Goal: Task Accomplishment & Management: Use online tool/utility

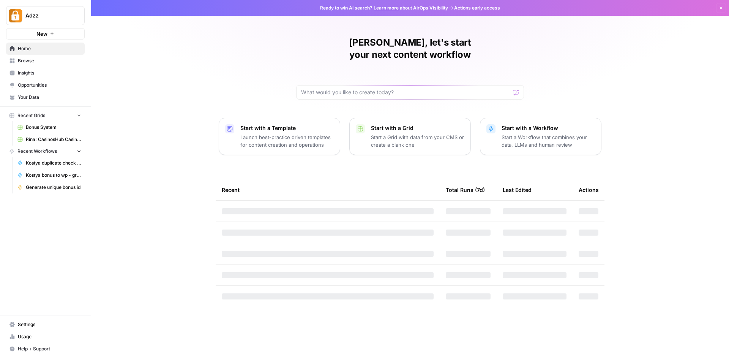
click at [41, 129] on span "Bonus System" at bounding box center [53, 127] width 55 height 7
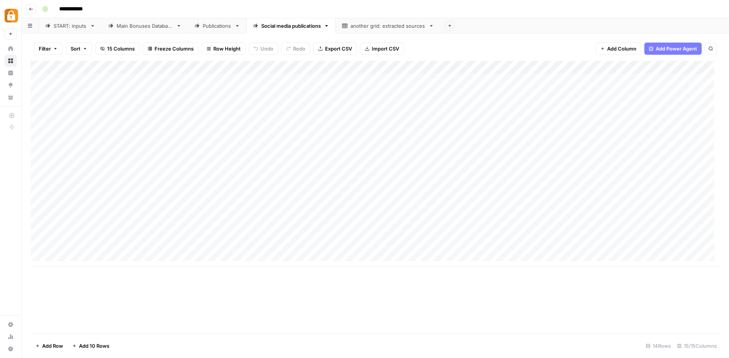
click at [127, 30] on link "Main Bonuses Database" at bounding box center [145, 25] width 86 height 15
click at [47, 22] on link "START: inputs" at bounding box center [70, 25] width 63 height 15
click at [165, 30] on link "Main Bonuses Database" at bounding box center [145, 25] width 86 height 15
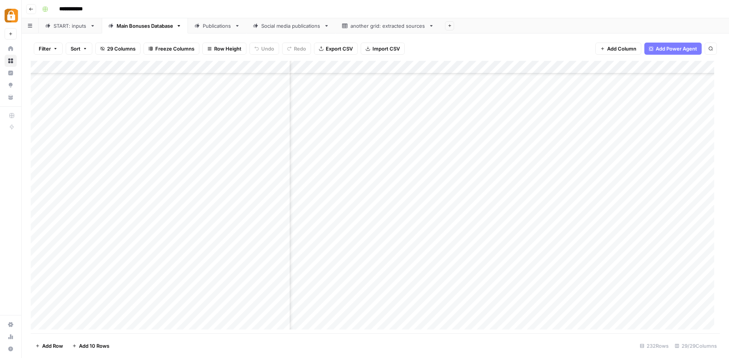
scroll to position [2753, 0]
click at [76, 28] on div "START: inputs" at bounding box center [70, 26] width 33 height 8
click at [219, 206] on div "Add Column" at bounding box center [375, 198] width 689 height 274
click at [220, 230] on div "Add Column" at bounding box center [375, 198] width 689 height 274
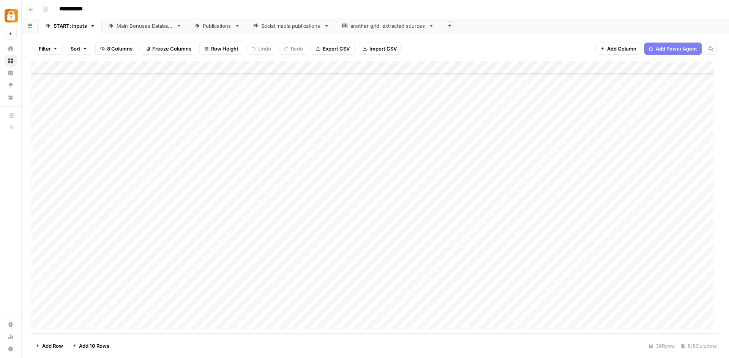
click at [661, 230] on div "Add Column" at bounding box center [375, 198] width 689 height 274
click at [344, 231] on div "Add Column" at bounding box center [375, 198] width 689 height 274
click at [151, 22] on div "Main Bonuses Database" at bounding box center [145, 26] width 57 height 8
click at [66, 28] on div "START: inputs" at bounding box center [70, 26] width 33 height 8
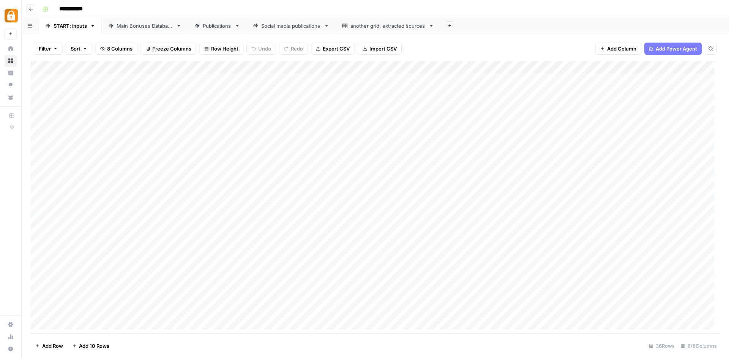
scroll to position [221, 0]
click at [144, 28] on div "Main Bonuses Database" at bounding box center [145, 26] width 57 height 8
click at [189, 280] on div "Add Column" at bounding box center [375, 198] width 689 height 274
drag, startPoint x: 273, startPoint y: 344, endPoint x: 947, endPoint y: 344, distance: 673.8
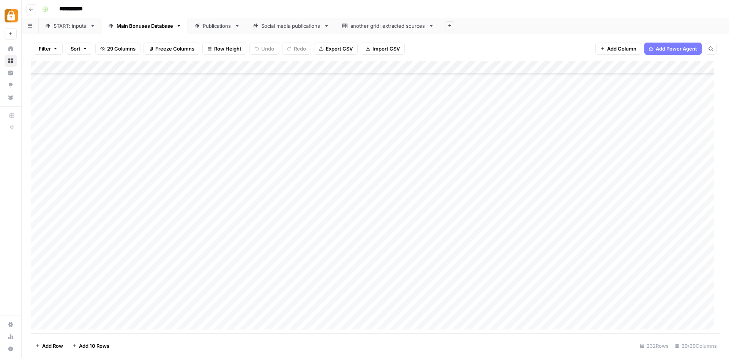
click at [729, 344] on div "Filter Sort 29 Columns Freeze Columns Row Height Undo Redo Export CSV Import CS…" at bounding box center [376, 195] width 708 height 324
click at [79, 27] on div "START: inputs" at bounding box center [70, 26] width 33 height 8
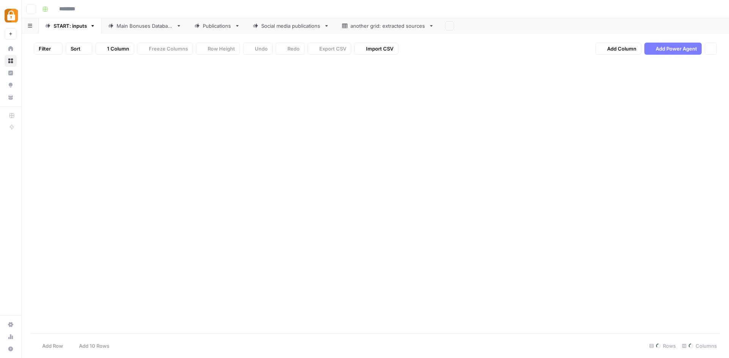
type input "**********"
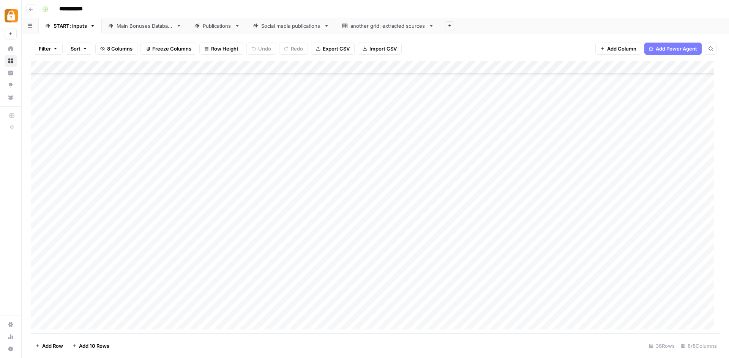
scroll to position [221, 0]
click at [661, 228] on div "Add Column" at bounding box center [375, 198] width 689 height 274
click at [655, 231] on div "Add Column" at bounding box center [375, 198] width 689 height 274
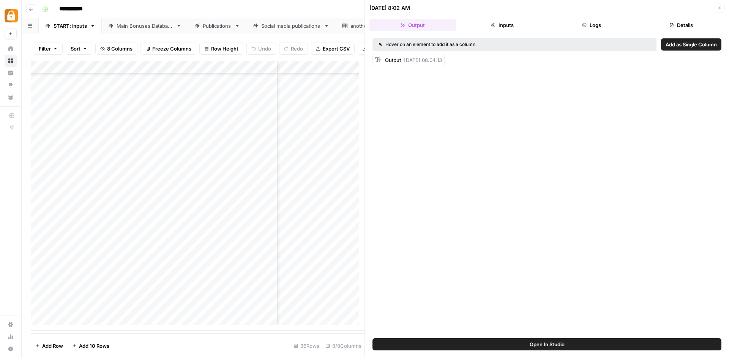
click at [586, 27] on button "Logs" at bounding box center [592, 25] width 87 height 12
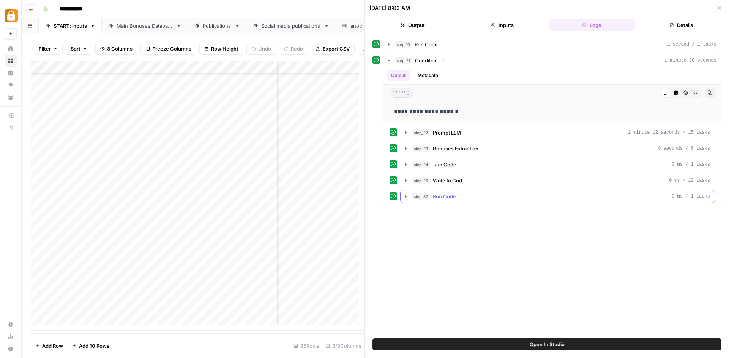
click at [406, 196] on icon "button" at bounding box center [406, 196] width 2 height 3
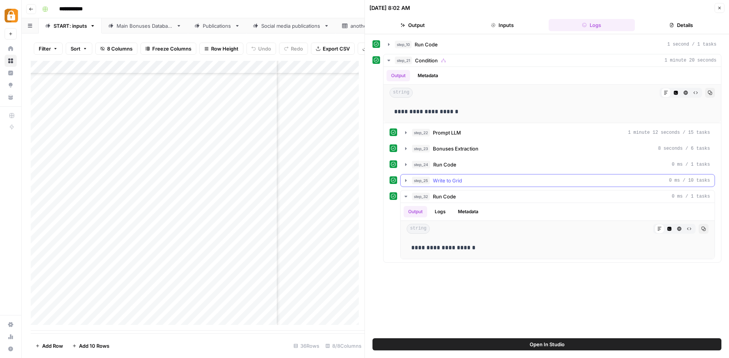
click at [406, 177] on button "step_25 Write to Grid 0 ms / 10 tasks" at bounding box center [558, 180] width 314 height 12
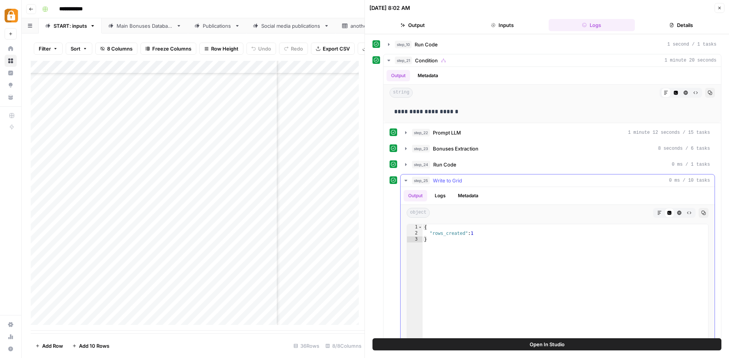
click at [439, 195] on button "Logs" at bounding box center [440, 195] width 20 height 11
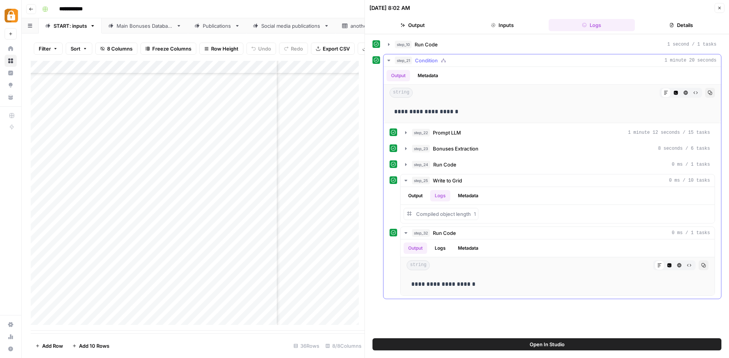
click at [400, 165] on div "step_24 Run Code 0 ms / 1 tasks" at bounding box center [553, 164] width 326 height 13
click at [406, 165] on icon "button" at bounding box center [406, 164] width 2 height 3
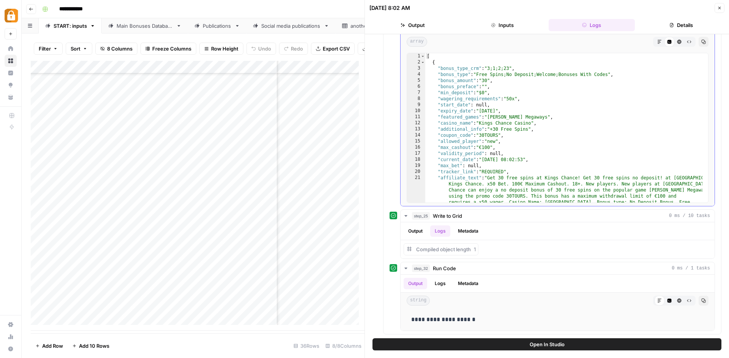
scroll to position [27, 0]
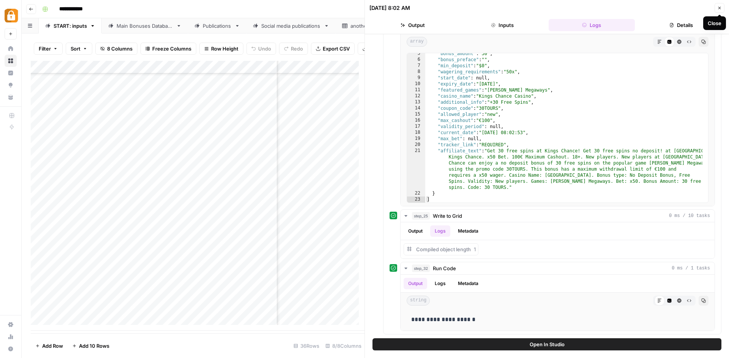
click at [721, 9] on icon "button" at bounding box center [720, 8] width 3 height 3
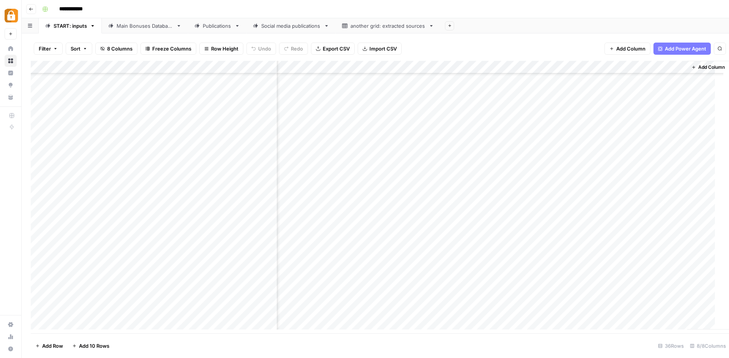
scroll to position [221, 82]
click at [665, 65] on div "Add Column" at bounding box center [375, 198] width 689 height 274
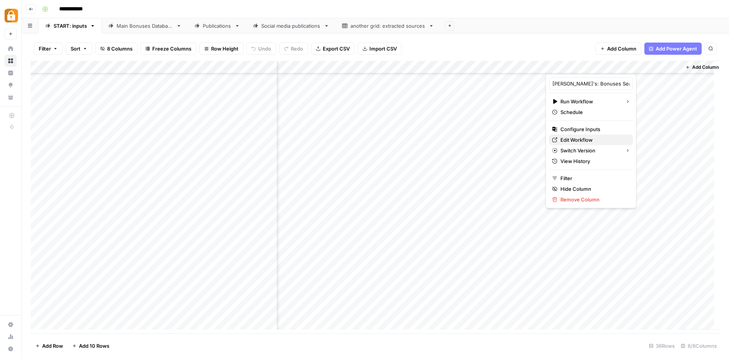
click at [584, 137] on span "Edit Workflow" at bounding box center [594, 140] width 66 height 8
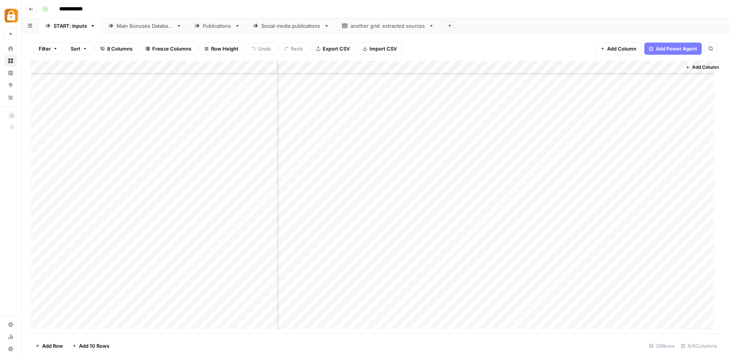
click at [601, 231] on div "Add Column" at bounding box center [375, 198] width 689 height 274
click at [663, 229] on div "Add Column" at bounding box center [375, 198] width 689 height 274
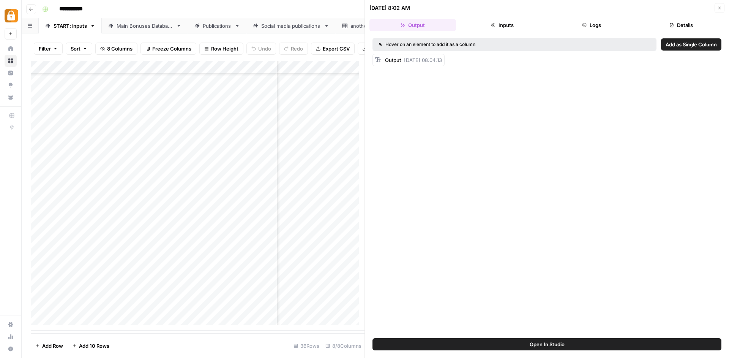
click at [599, 29] on button "Logs" at bounding box center [592, 25] width 87 height 12
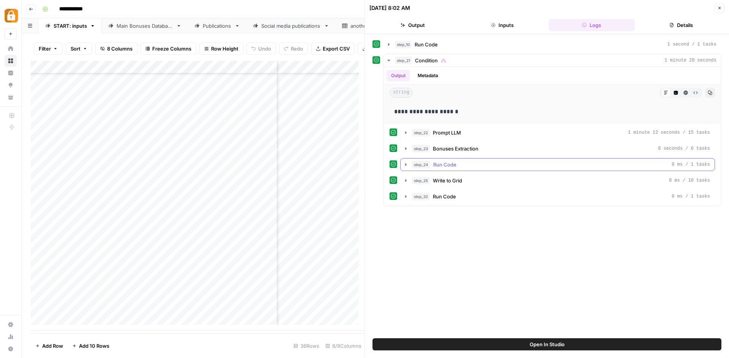
click at [405, 161] on button "step_24 Run Code 0 ms / 1 tasks" at bounding box center [558, 164] width 314 height 12
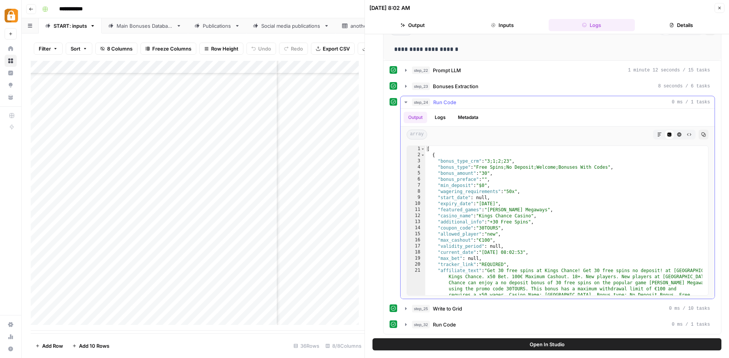
click at [449, 119] on button "Logs" at bounding box center [440, 117] width 20 height 11
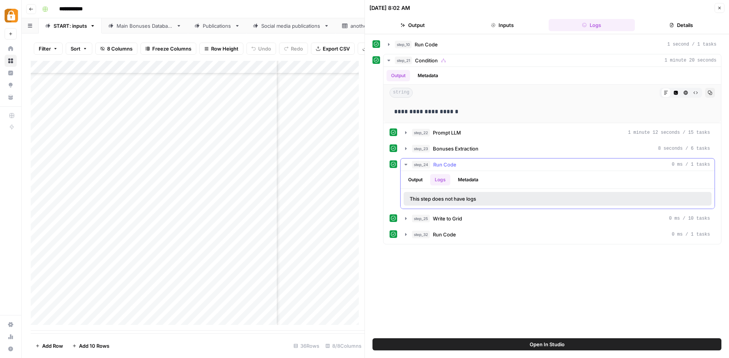
click at [421, 179] on button "Output" at bounding box center [416, 179] width 24 height 11
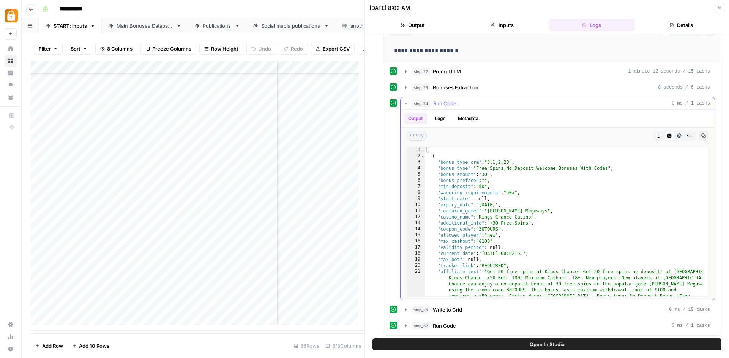
scroll to position [27, 0]
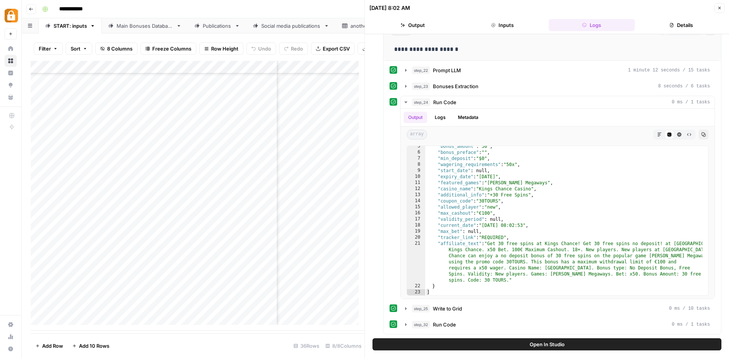
drag, startPoint x: 254, startPoint y: 340, endPoint x: 316, endPoint y: 346, distance: 61.8
click at [316, 346] on footer "Add Row Add 10 Rows 36 Rows 8/8 Columns" at bounding box center [198, 345] width 334 height 25
drag, startPoint x: 226, startPoint y: 337, endPoint x: 277, endPoint y: 336, distance: 50.5
click at [277, 336] on footer "Add Row Add 10 Rows 36 Rows 8/8 Columns" at bounding box center [198, 345] width 334 height 25
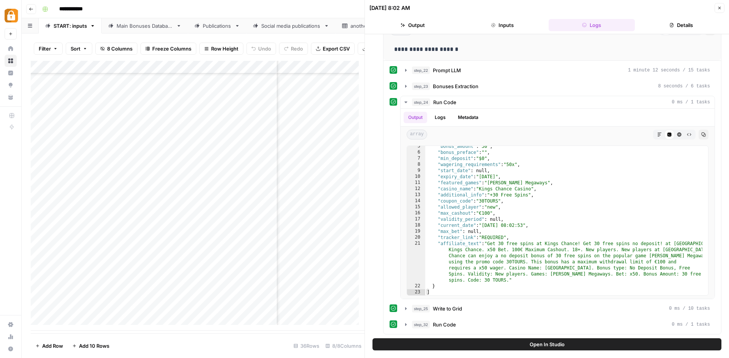
click at [241, 185] on div "Add Column" at bounding box center [198, 196] width 334 height 270
click at [338, 188] on div "Add Column" at bounding box center [198, 196] width 334 height 270
click at [337, 186] on div "Add Column" at bounding box center [198, 196] width 334 height 270
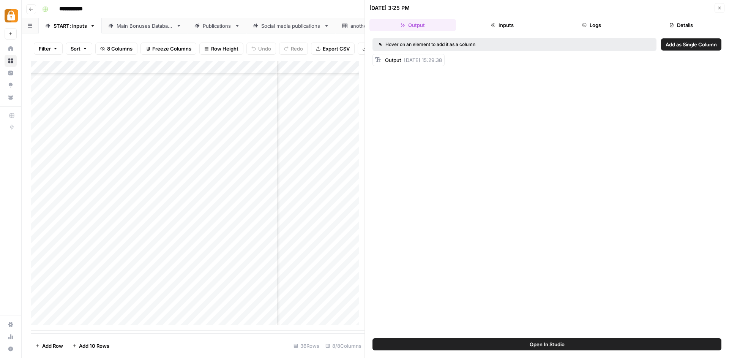
click at [579, 19] on button "Logs" at bounding box center [592, 25] width 87 height 12
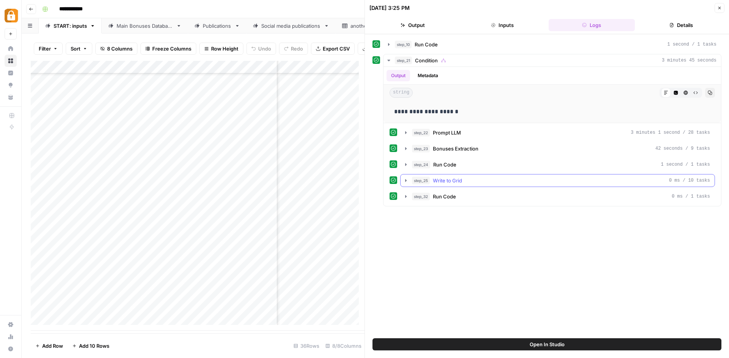
click at [405, 175] on button "step_25 Write to Grid 0 ms / 10 tasks" at bounding box center [558, 180] width 314 height 12
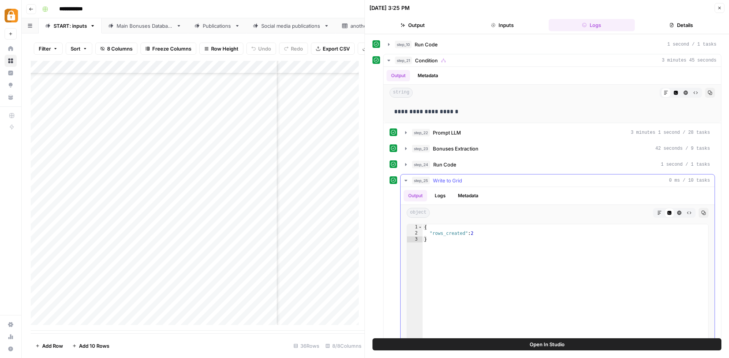
click at [405, 175] on button "step_25 Write to Grid 0 ms / 10 tasks" at bounding box center [558, 180] width 314 height 12
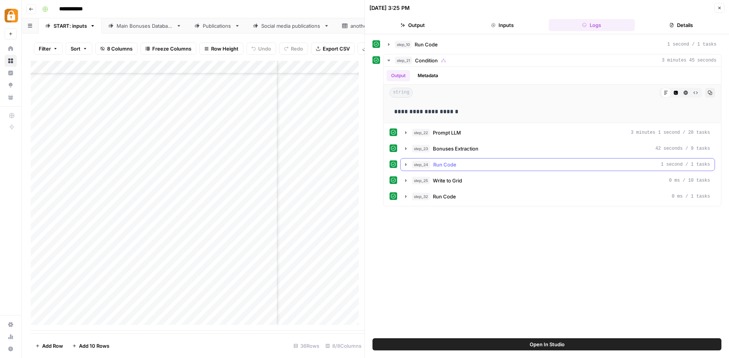
click at [406, 164] on icon "button" at bounding box center [406, 164] width 2 height 3
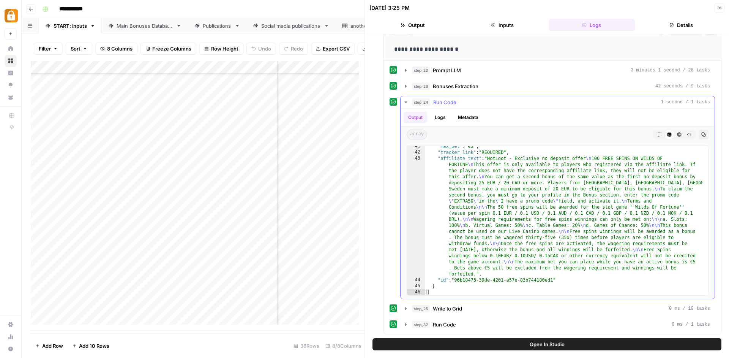
scroll to position [349, 0]
click at [318, 196] on div "Add Column" at bounding box center [198, 196] width 334 height 270
click at [318, 195] on div "Add Column" at bounding box center [198, 196] width 334 height 270
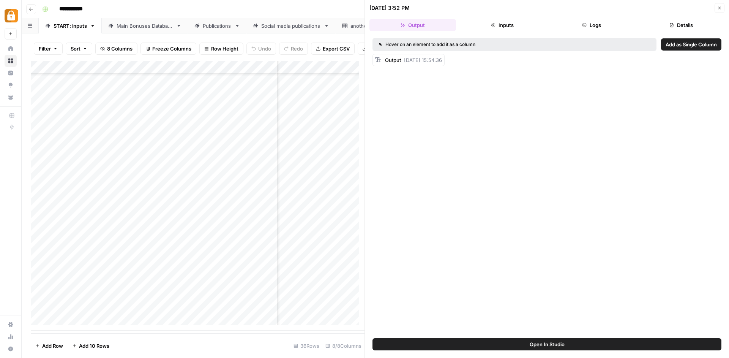
scroll to position [221, 343]
click at [599, 26] on button "Logs" at bounding box center [592, 25] width 87 height 12
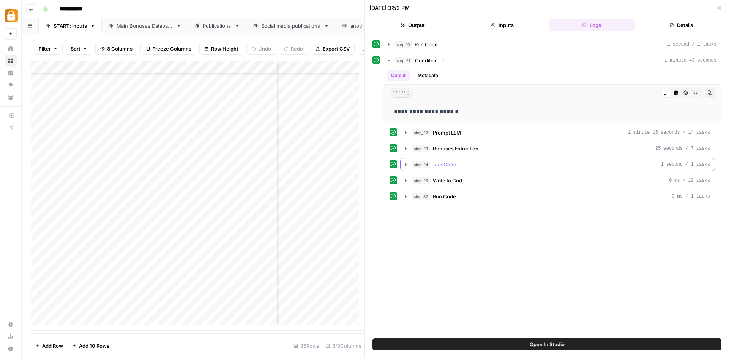
click at [406, 166] on icon "button" at bounding box center [406, 164] width 6 height 6
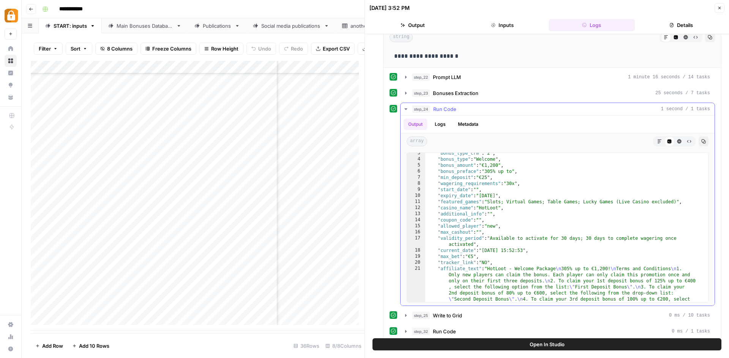
scroll to position [0, 0]
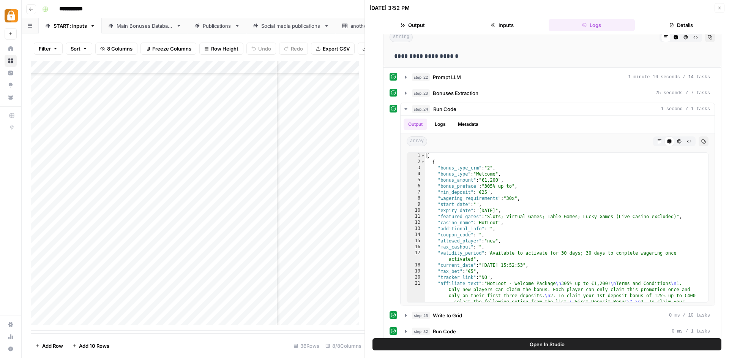
click at [316, 235] on div "Add Column" at bounding box center [198, 196] width 334 height 270
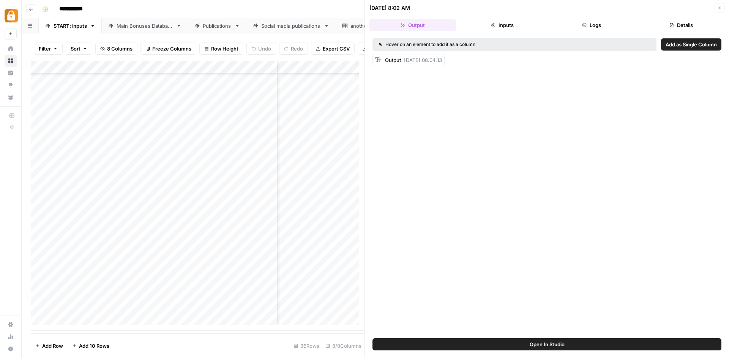
click at [572, 23] on button "Logs" at bounding box center [592, 25] width 87 height 12
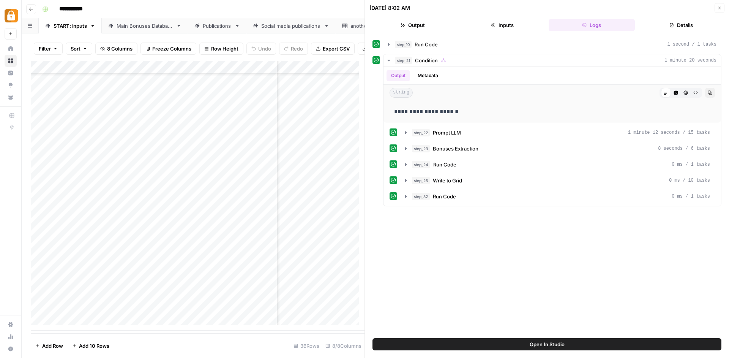
click at [320, 218] on div "Add Column" at bounding box center [198, 196] width 334 height 270
click at [412, 163] on button "step_24 Run Code 0 ms / 1 tasks" at bounding box center [558, 164] width 314 height 12
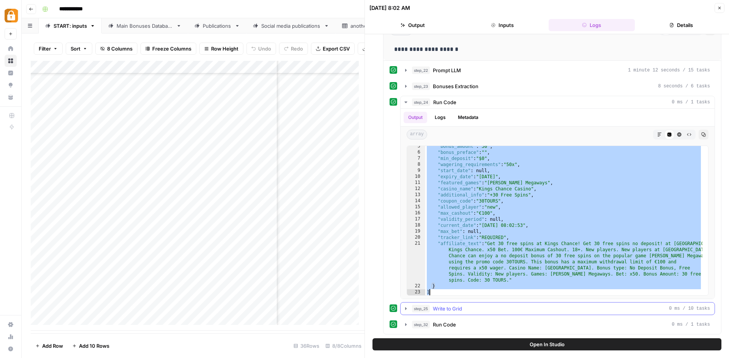
scroll to position [27, 0]
drag, startPoint x: 428, startPoint y: 149, endPoint x: 497, endPoint y: 294, distance: 160.2
click at [497, 294] on div ""bonus_amount" : "30" , "bonus_preface" : "" , "min_deposit" : "$0" , "wagering…" at bounding box center [563, 223] width 277 height 161
type textarea "* *"
click at [405, 89] on icon "button" at bounding box center [406, 86] width 6 height 6
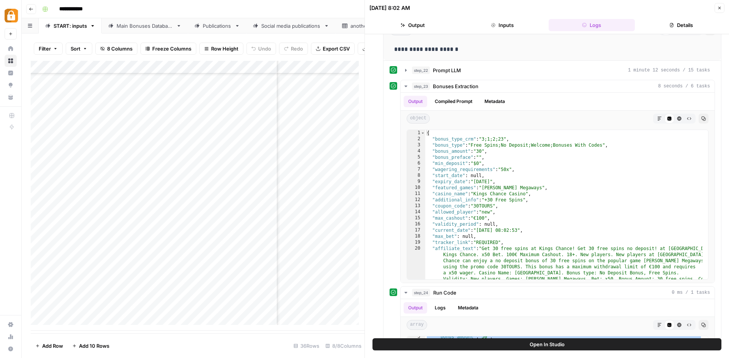
click at [314, 207] on div "Add Column" at bounding box center [198, 196] width 334 height 270
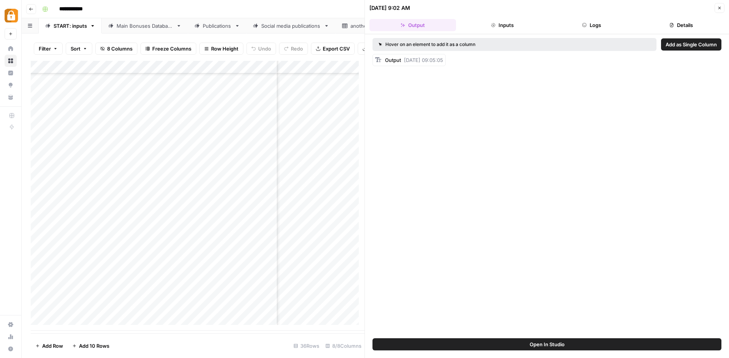
click at [593, 30] on button "Logs" at bounding box center [592, 25] width 87 height 12
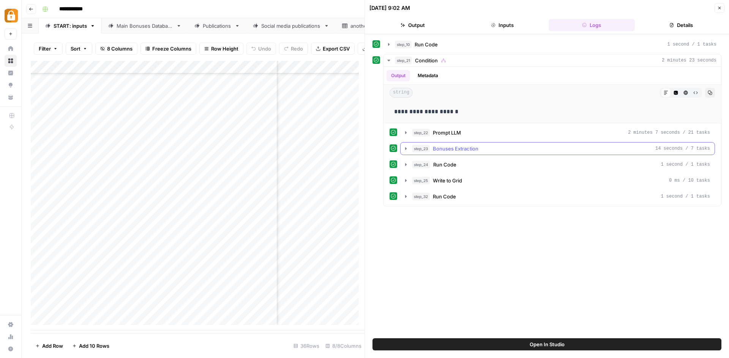
click at [407, 146] on icon "button" at bounding box center [406, 148] width 6 height 6
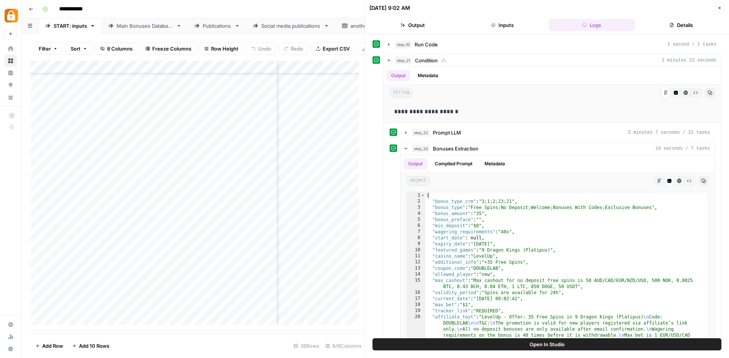
click at [335, 195] on div "Add Column" at bounding box center [198, 196] width 334 height 270
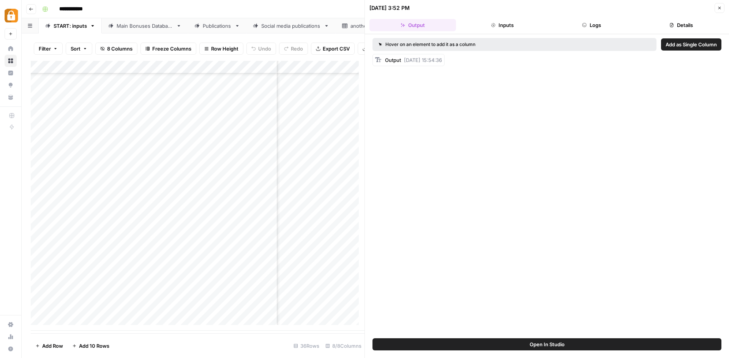
click at [601, 24] on button "Logs" at bounding box center [592, 25] width 87 height 12
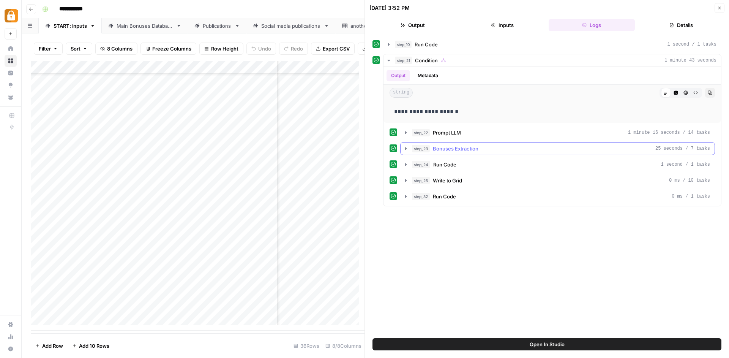
click at [406, 148] on icon "button" at bounding box center [406, 148] width 6 height 6
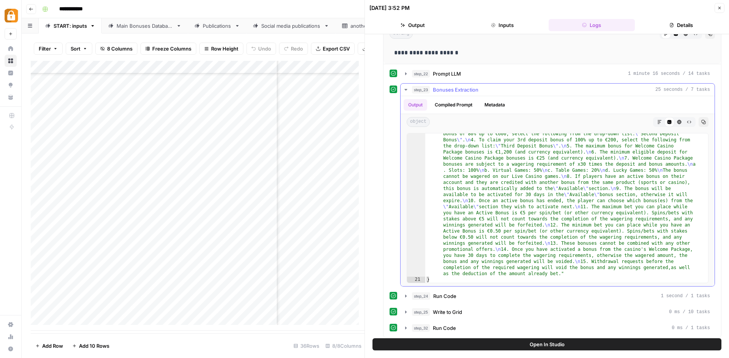
scroll to position [62, 0]
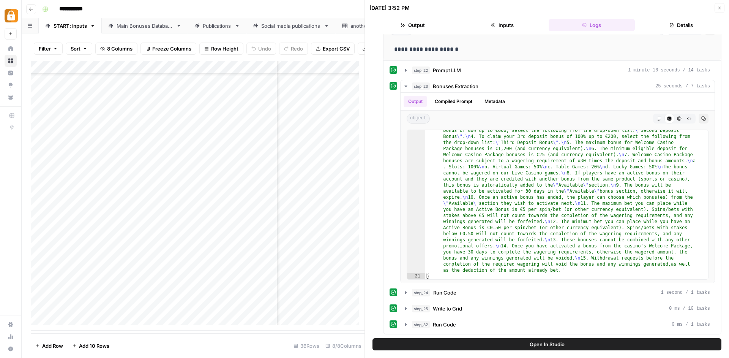
click at [315, 183] on div "Add Column" at bounding box center [198, 196] width 334 height 270
click at [314, 183] on div "Add Column" at bounding box center [198, 196] width 334 height 270
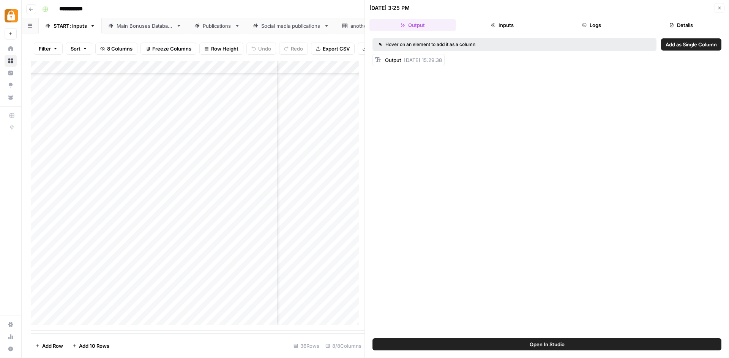
click at [603, 31] on header "[DATE] 3:25 PM Close Output Inputs Logs Details" at bounding box center [547, 17] width 364 height 34
click at [602, 29] on button "Logs" at bounding box center [592, 25] width 87 height 12
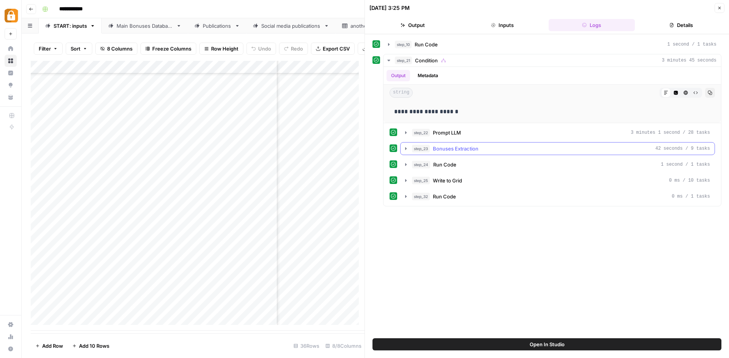
click at [405, 149] on icon "button" at bounding box center [406, 148] width 6 height 6
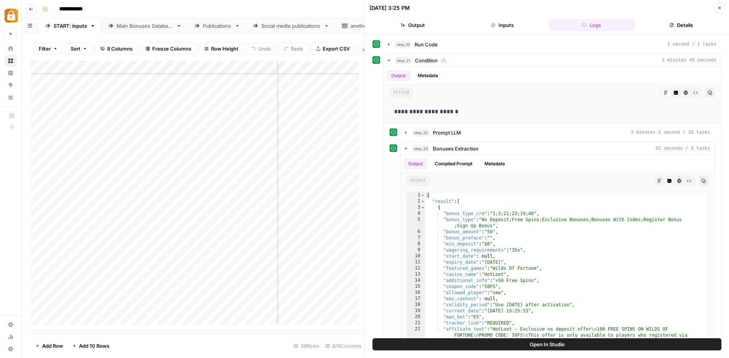
click at [323, 198] on div "Add Column" at bounding box center [198, 196] width 334 height 270
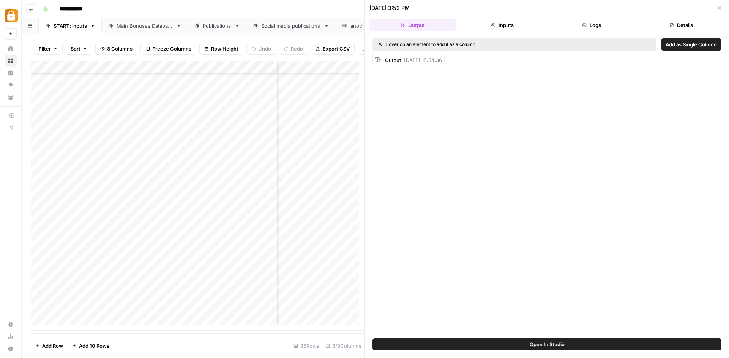
click at [323, 222] on div "Add Column" at bounding box center [198, 196] width 334 height 270
click at [322, 222] on div "Add Column" at bounding box center [198, 196] width 334 height 270
click at [593, 27] on button "Logs" at bounding box center [592, 25] width 87 height 12
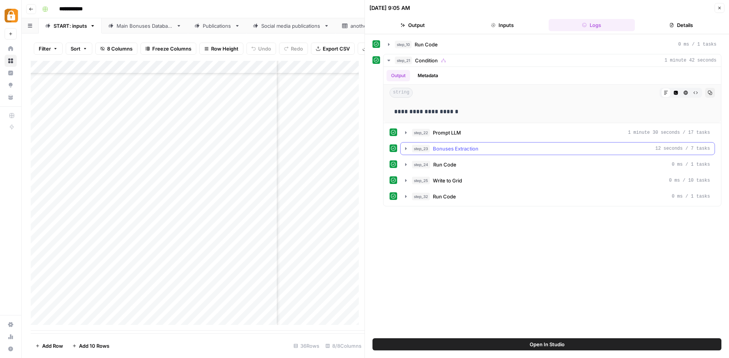
click at [403, 148] on button "step_23 Bonuses Extraction 12 seconds / 7 tasks" at bounding box center [558, 148] width 314 height 12
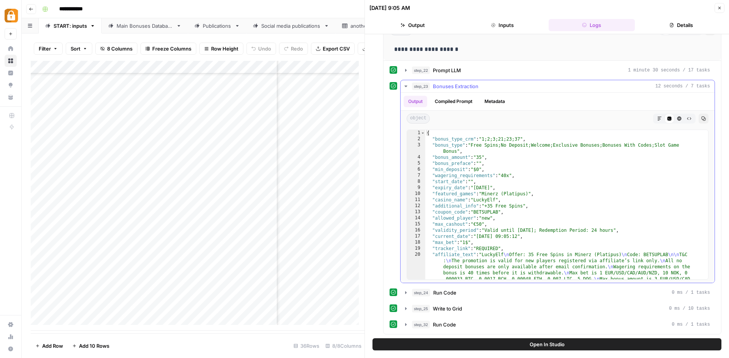
type textarea "*"
click at [430, 134] on div "{ "bonus_type_crm" : "1;2;3;21;23;37" , "bonus_type" : "Free Spins;No Deposit;W…" at bounding box center [563, 235] width 277 height 210
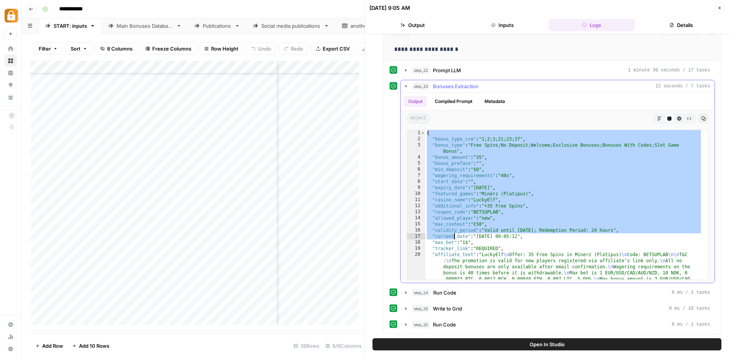
scroll to position [33, 0]
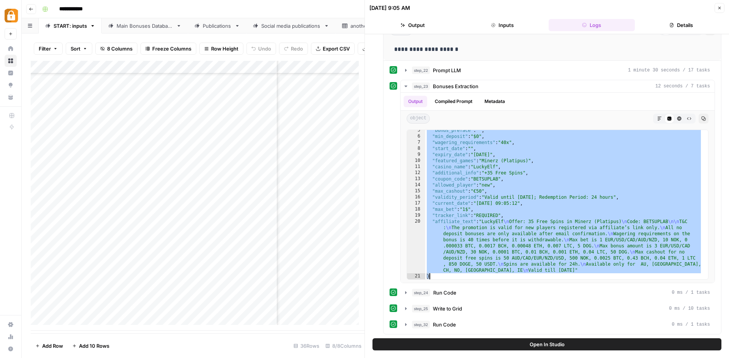
drag, startPoint x: 428, startPoint y: 133, endPoint x: 502, endPoint y: 358, distance: 236.3
click at [319, 205] on div "Add Column" at bounding box center [198, 196] width 334 height 270
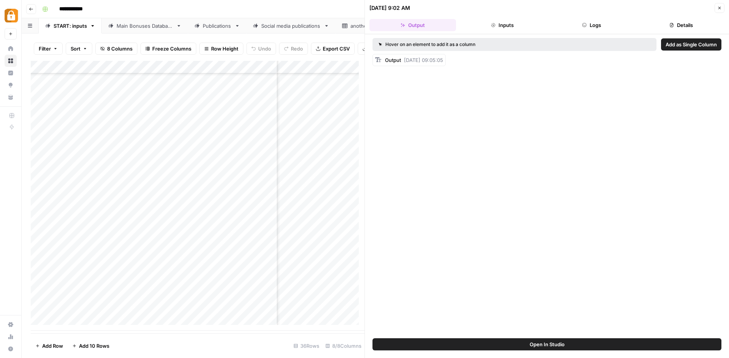
click at [324, 185] on div "Add Column" at bounding box center [198, 196] width 334 height 270
click at [324, 184] on div "Add Column" at bounding box center [198, 196] width 334 height 270
click at [590, 33] on header "[DATE] 3:25 PM Close Output Inputs Logs Details" at bounding box center [547, 17] width 364 height 34
click at [591, 25] on button "Logs" at bounding box center [592, 25] width 87 height 12
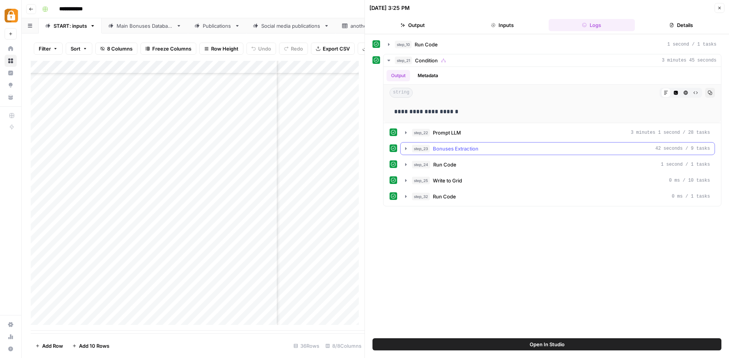
click at [405, 150] on icon "button" at bounding box center [406, 148] width 6 height 6
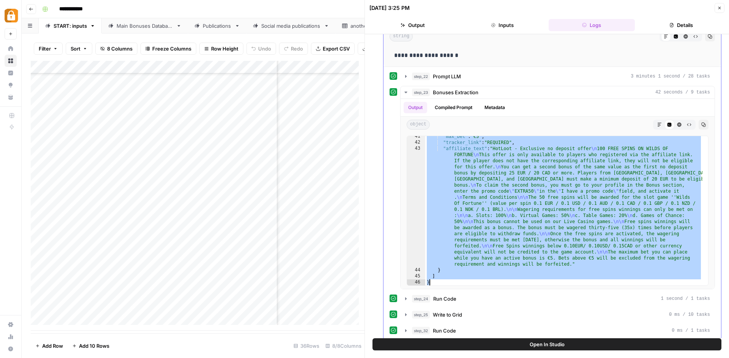
scroll to position [62, 0]
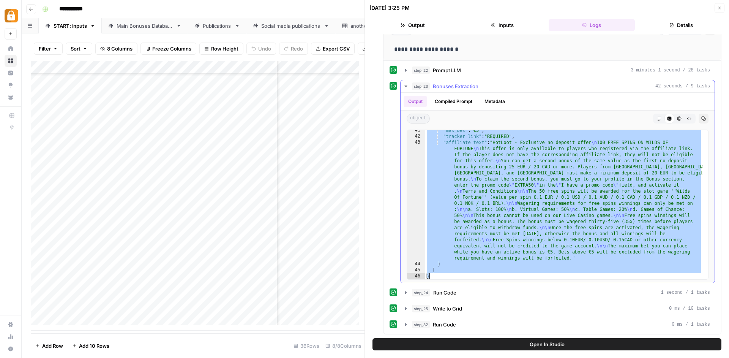
drag, startPoint x: 426, startPoint y: 198, endPoint x: 476, endPoint y: 281, distance: 96.9
click at [476, 281] on div "* 41 42 43 44 45 46 "max_bet" : "€5" , "tracker_link" : "REQUIRED" , "affiliate…" at bounding box center [558, 204] width 314 height 156
type textarea "* *"
click at [314, 223] on div "Add Column" at bounding box center [198, 196] width 334 height 270
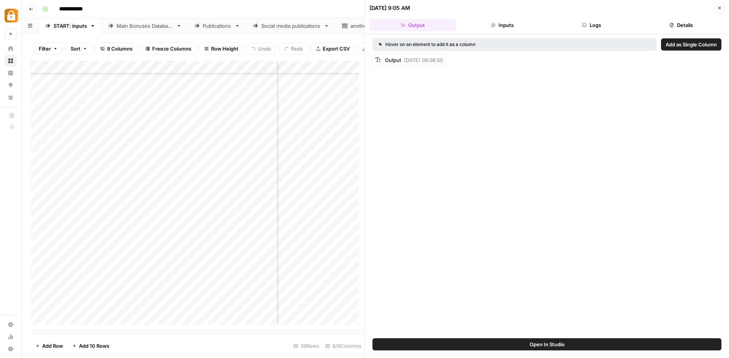
click at [321, 209] on div "Add Column" at bounding box center [198, 196] width 334 height 270
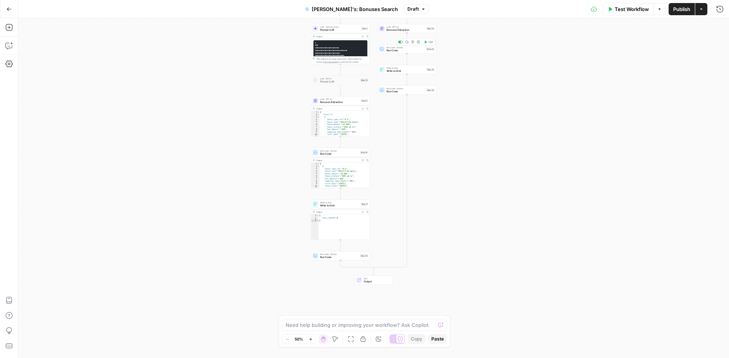
click at [423, 52] on div "Run Code · Python Run Code Step 24 Copy step Delete step Add Note Test" at bounding box center [407, 48] width 59 height 9
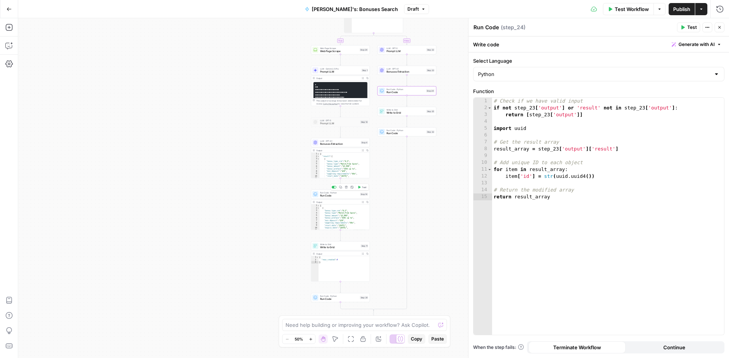
click at [346, 197] on span "Run Code" at bounding box center [339, 196] width 39 height 4
click at [408, 92] on span "Run Code" at bounding box center [406, 92] width 38 height 4
type textarea "**********"
click at [525, 128] on div "# Check if we have valid input if not step_23 [ 'output' ] or 'result' not in s…" at bounding box center [608, 223] width 232 height 251
click at [513, 128] on div "# Check if we have valid input if not step_23 [ 'output' ] or 'result' not in s…" at bounding box center [608, 223] width 232 height 251
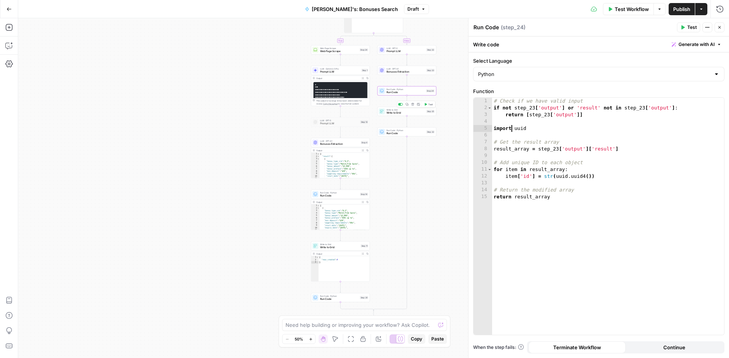
click at [417, 114] on span "Write to Grid" at bounding box center [406, 113] width 38 height 4
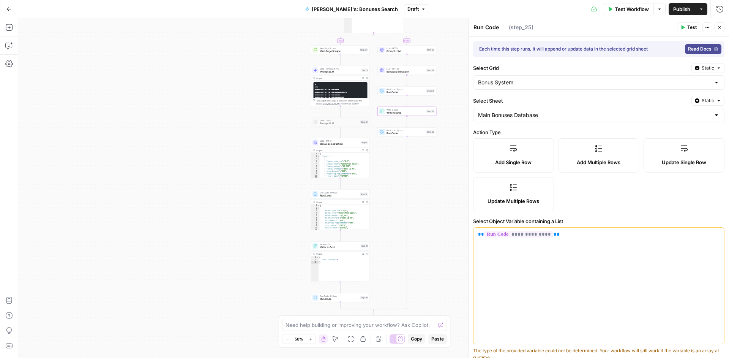
type textarea "Write to Grid"
type input "Bonus System"
type input "Main Bonuses Database"
type input "bonus_type"
type input "casino_name"
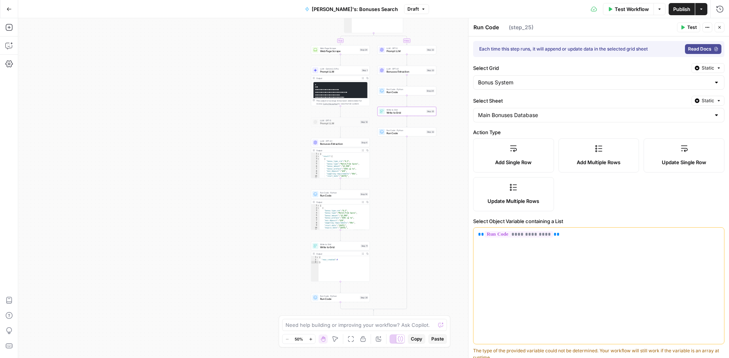
type input "special_condition"
type input "bonus_preface"
type input "bonus_amount"
type input "expiry_date"
type input "coupon_code"
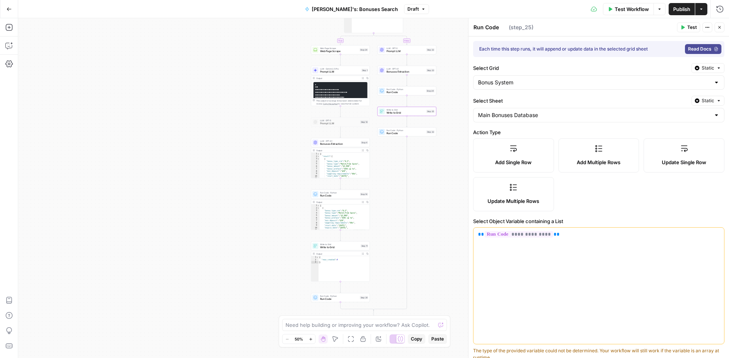
type input "allowed_player"
type input "wagering_requirements"
type input "min_deposit"
type input "max_cashout"
type input "validity_period"
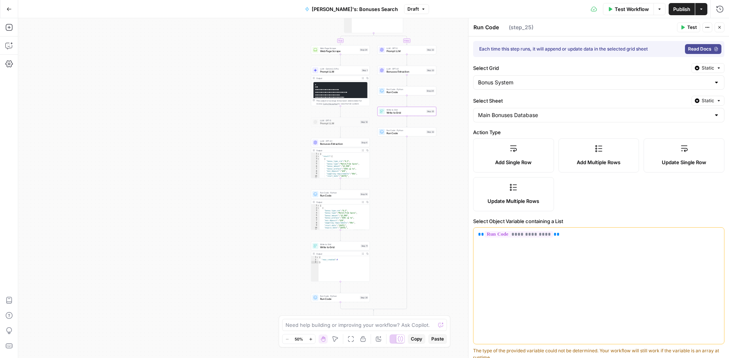
type input "featured_games"
type input "link"
type input "Date Created"
type input "bonus_type_crm"
type input "max_bet"
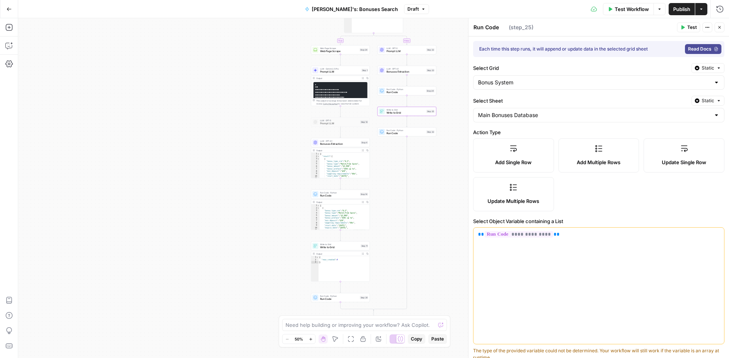
type input "tracker_link status"
type input "additional_info"
type input "affiliate_text"
type input "id"
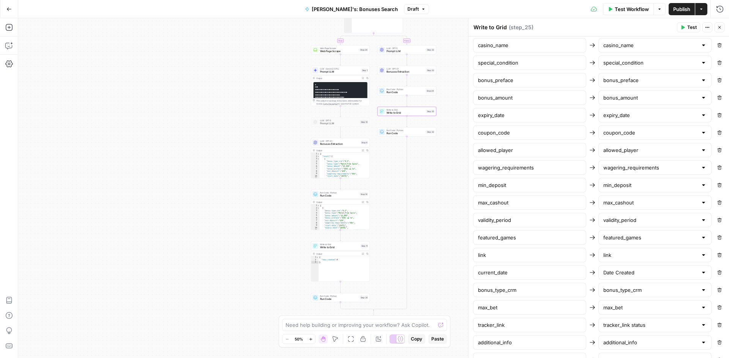
scroll to position [429, 0]
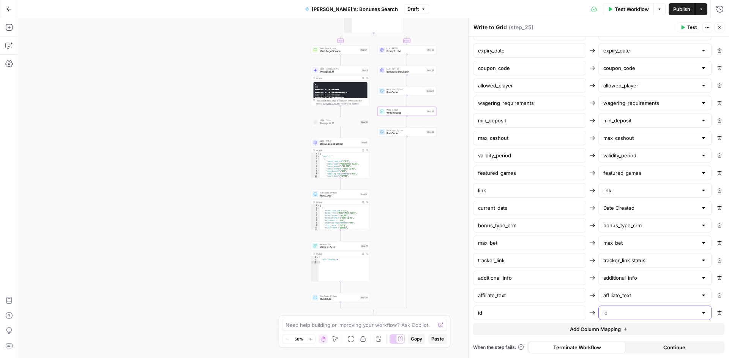
click at [656, 311] on input "text" at bounding box center [651, 313] width 94 height 8
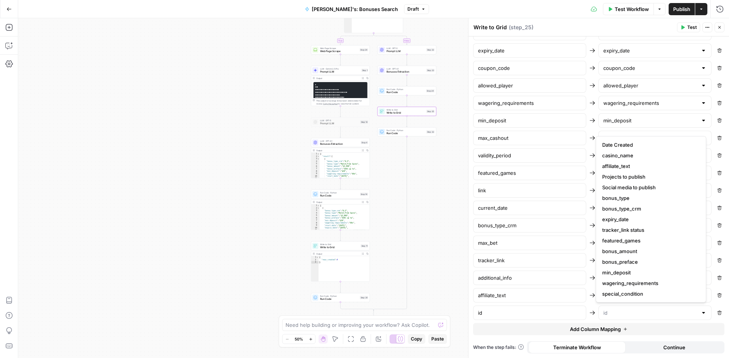
scroll to position [117, 0]
type input "id"
click at [423, 272] on div "**********" at bounding box center [373, 188] width 711 height 340
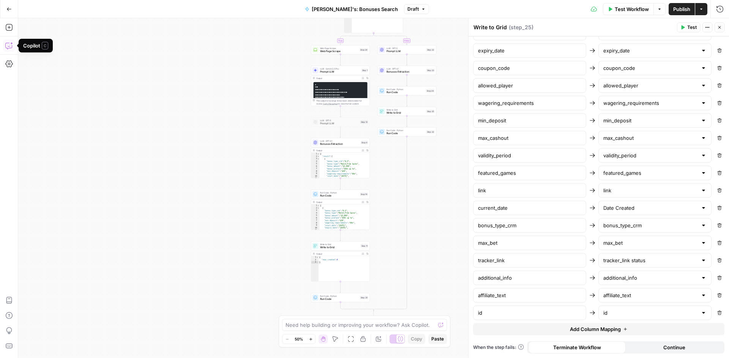
click at [10, 44] on icon "button" at bounding box center [9, 46] width 8 height 8
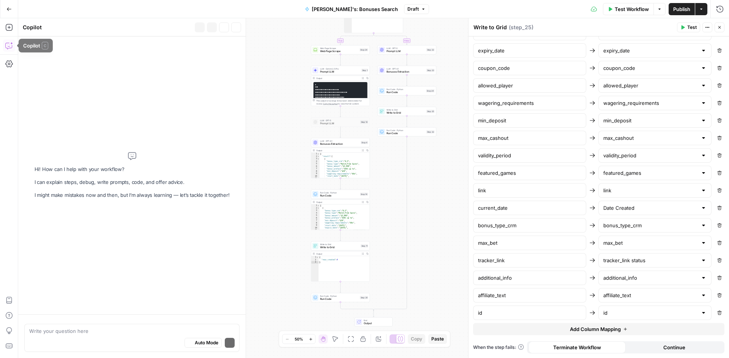
click at [9, 43] on icon "button" at bounding box center [9, 46] width 8 height 8
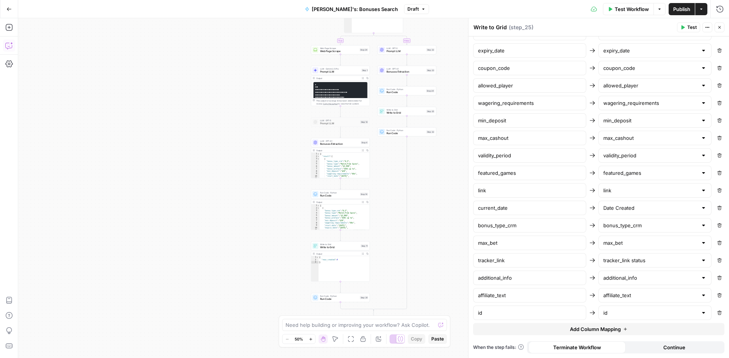
click at [9, 43] on icon "button" at bounding box center [9, 46] width 8 height 8
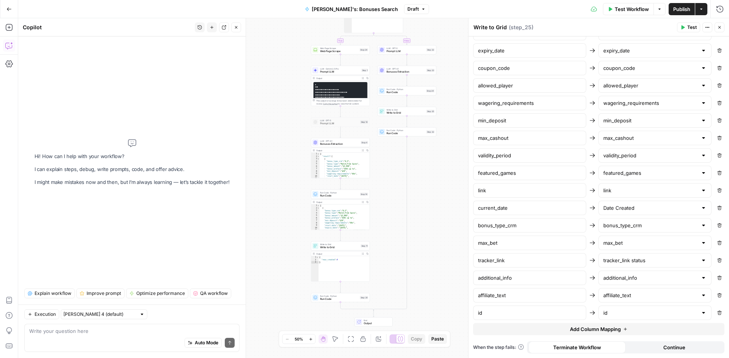
click at [95, 326] on div "Write your question here Auto Mode Send" at bounding box center [131, 338] width 215 height 28
type textarea "in step 24 and step 14 i'm adding to result array"
click at [355, 198] on div "Run Code · Python Run Code Step 14 Copy step Delete step Add Note Test" at bounding box center [340, 194] width 59 height 9
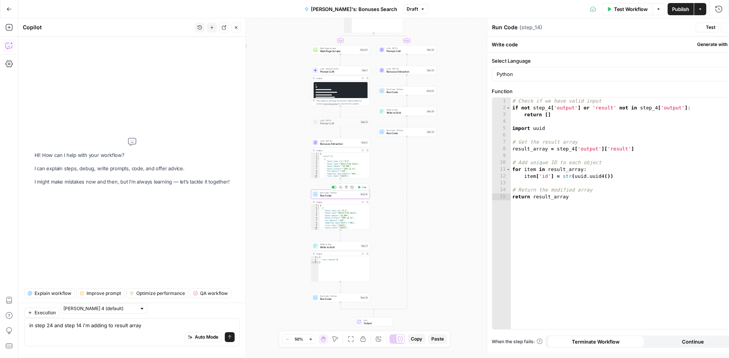
click at [355, 198] on div "Run Code · Python Run Code Step 14 Copy step Delete step Add Note Test" at bounding box center [340, 194] width 59 height 9
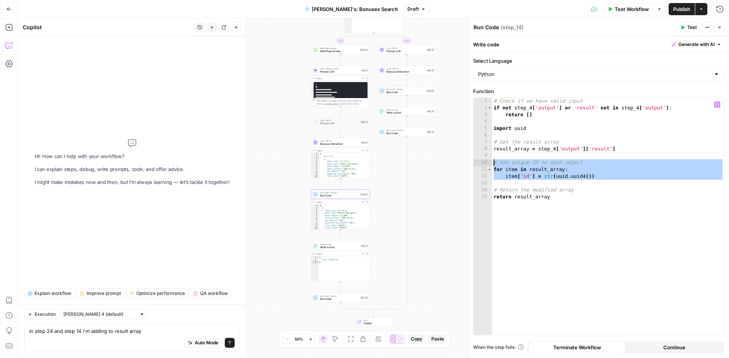
drag, startPoint x: 615, startPoint y: 183, endPoint x: 477, endPoint y: 161, distance: 139.6
click at [477, 161] on div "1 2 3 4 5 6 7 8 9 10 11 12 13 14 15 # Check if we have valid input if not step_…" at bounding box center [599, 216] width 251 height 237
type textarea "**********"
click at [161, 333] on textarea "in step 24 and step 14 i'm adding to result array" at bounding box center [131, 331] width 205 height 8
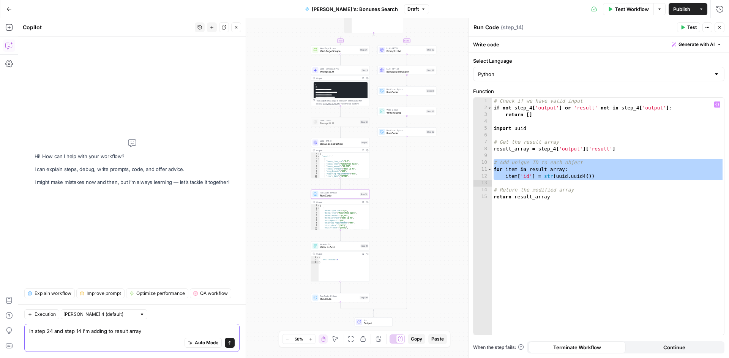
click at [161, 333] on textarea "in step 24 and step 14 i'm adding to result array" at bounding box center [131, 331] width 205 height 8
paste textarea "# Add unique ID to each object for item in result_array: item['id'] = str(uuid.…"
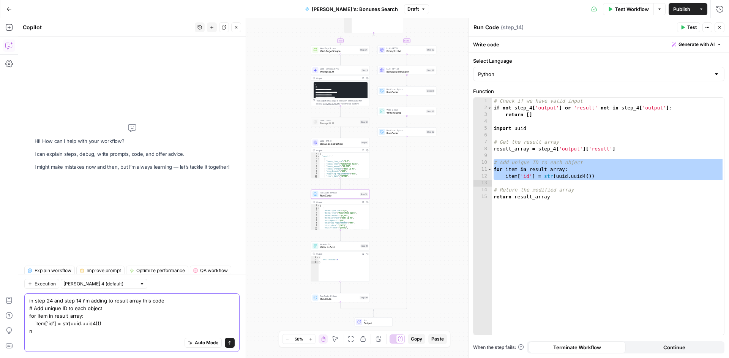
scroll to position [0, 0]
type textarea "in step 24 and step 14 i'm adding to result array this code # Add unique ID to …"
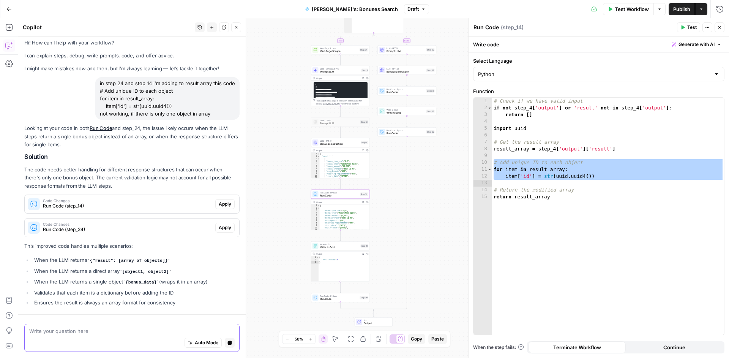
scroll to position [26, 0]
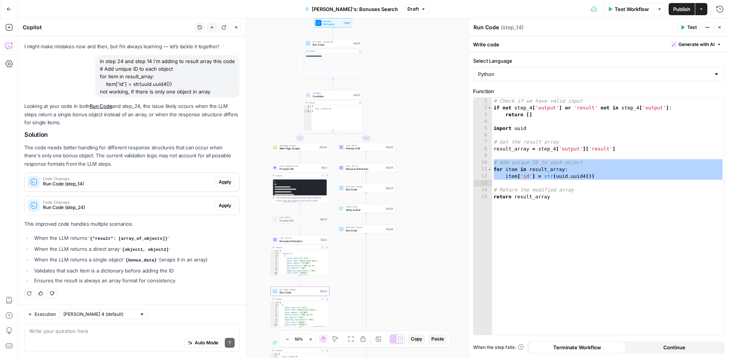
click at [164, 187] on span "Run Code (step_14)" at bounding box center [127, 183] width 169 height 7
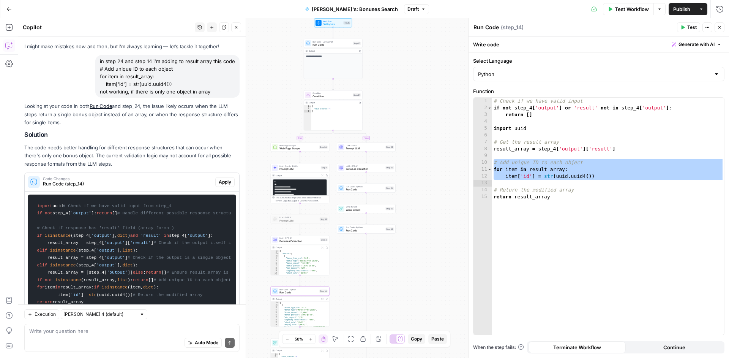
click at [222, 180] on span "Apply" at bounding box center [225, 182] width 13 height 7
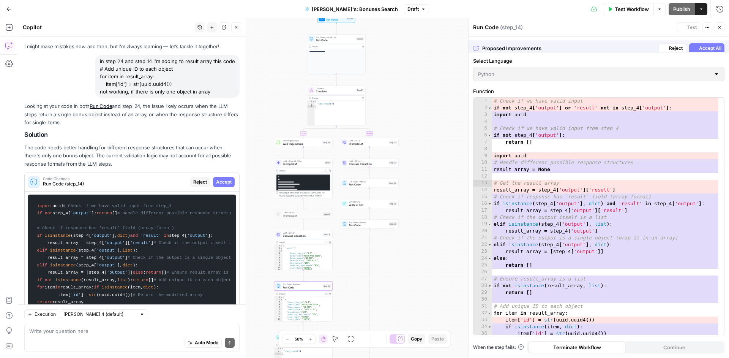
scroll to position [291, 0]
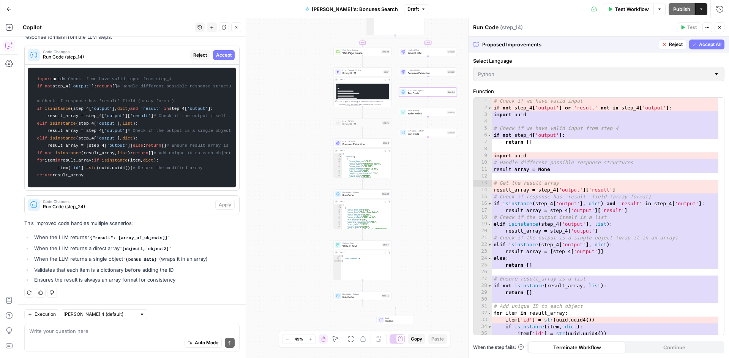
click at [185, 206] on span "Run Code (step_24)" at bounding box center [127, 206] width 169 height 7
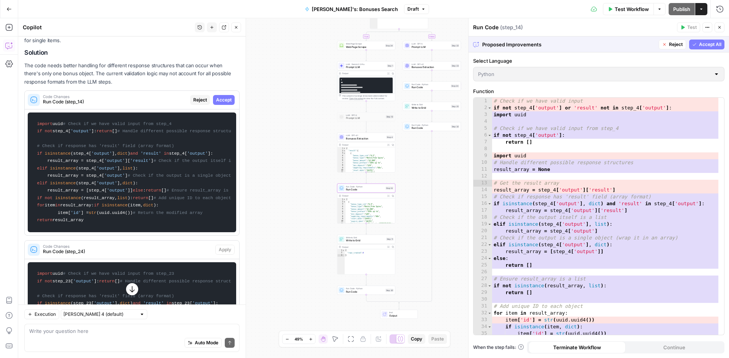
click at [221, 97] on span "Accept" at bounding box center [224, 99] width 16 height 7
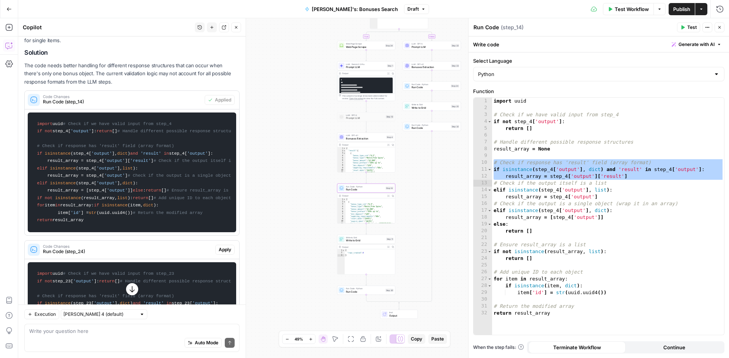
scroll to position [568, 0]
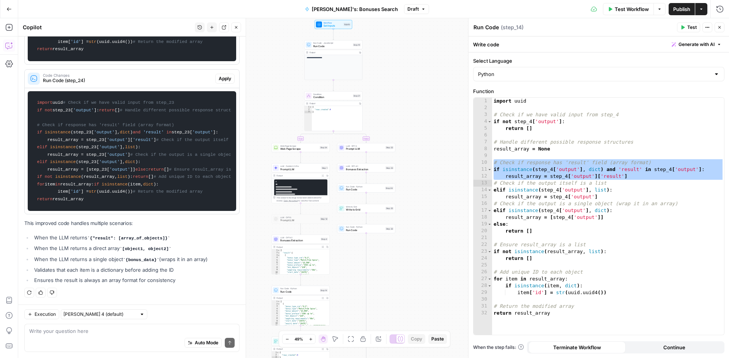
click at [82, 346] on div "Auto Mode Send" at bounding box center [131, 343] width 205 height 17
click at [80, 337] on div "Auto Mode Send" at bounding box center [131, 343] width 205 height 17
paste textarea "[ { "bonus_type_crm": "3;1;2;23", "bonus_type": "Free Spins;No Deposit;Welcome;…"
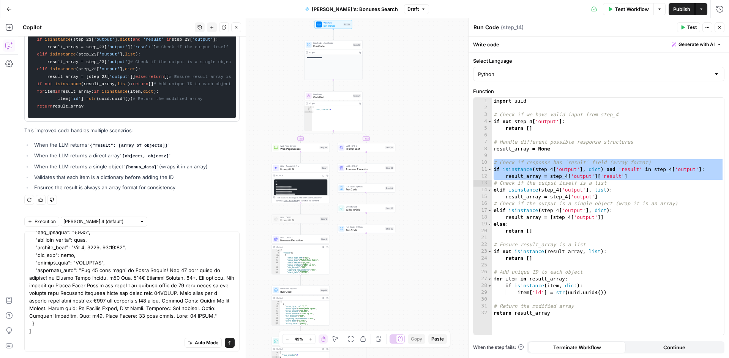
scroll to position [0, 0]
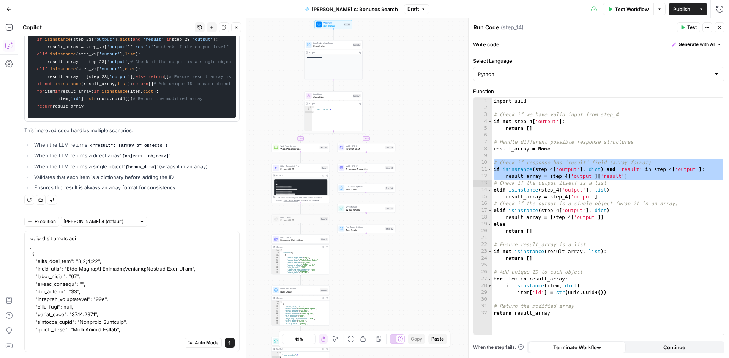
drag, startPoint x: 52, startPoint y: 340, endPoint x: 24, endPoint y: 244, distance: 100.2
click at [24, 244] on div "Auto Mode Send" at bounding box center [131, 291] width 215 height 121
drag, startPoint x: 57, startPoint y: 334, endPoint x: 28, endPoint y: 247, distance: 92.5
click at [29, 247] on textarea at bounding box center [131, 348] width 205 height 228
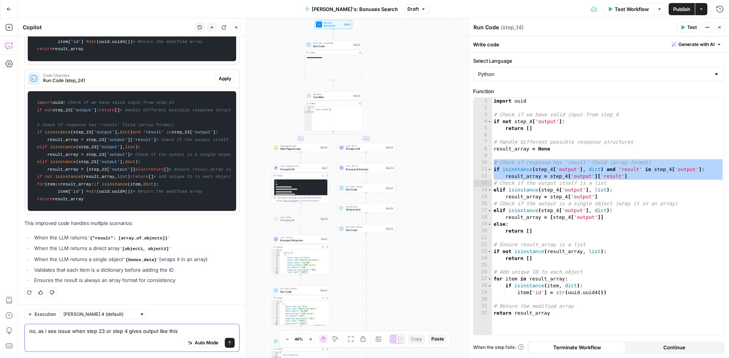
scroll to position [576, 0]
paste textarea "[ { "bonus_type_crm": "3;1;2;23", "bonus_type": "Free Spins;No Deposit;Welcome;…"
click at [54, 329] on textarea "no, as i see issue when step 23 or step 4 gives output like this" at bounding box center [131, 331] width 205 height 8
paste textarea "{ "bonus_type_crm": "1;2;3;21;23;37", "bonus_type": "Free Spins;No Deposit;Welc…"
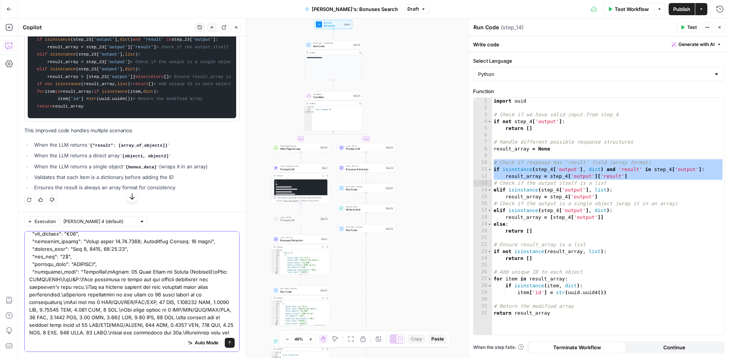
scroll to position [0, 0]
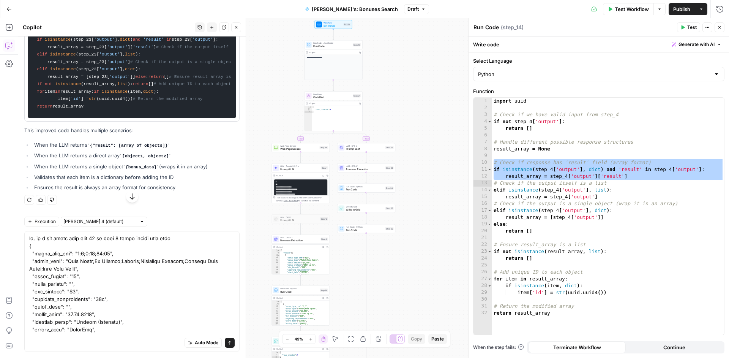
click at [106, 335] on div "Auto Mode Send" at bounding box center [131, 343] width 205 height 17
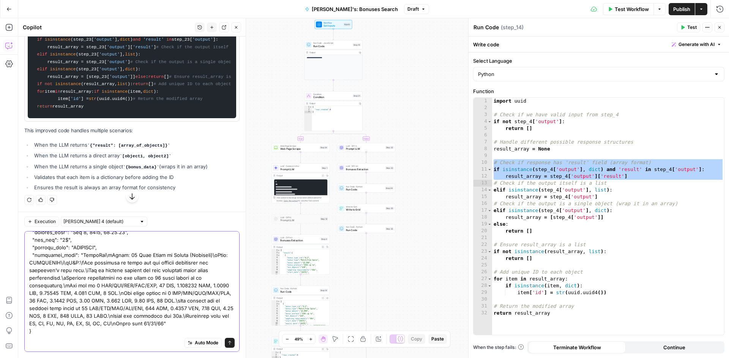
click at [100, 324] on textarea at bounding box center [131, 213] width 205 height 243
type textarea "no, as i see issue when step 23 or step 4 gives output like this { "bonus_type_…"
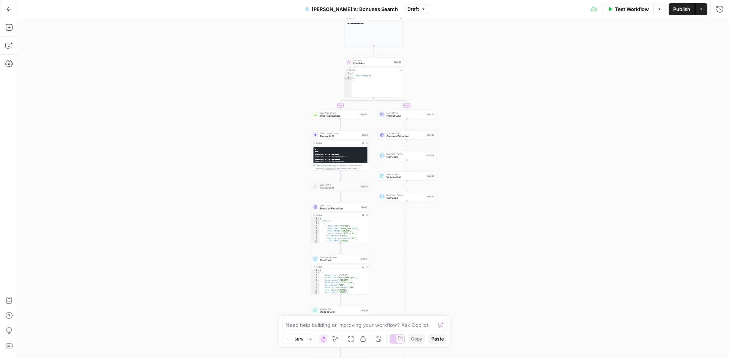
click at [408, 8] on span "Draft" at bounding box center [413, 9] width 11 height 7
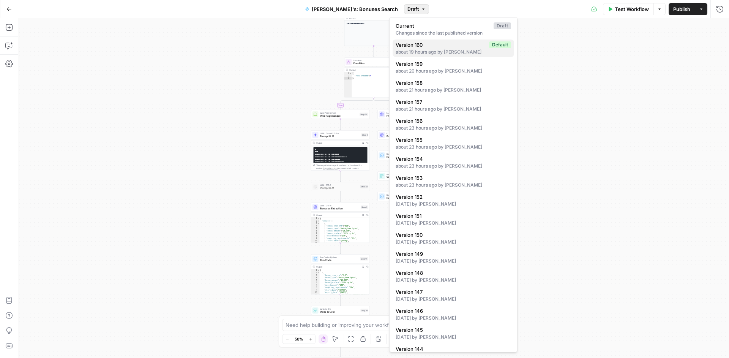
click at [423, 46] on span "Version 160" at bounding box center [441, 45] width 90 height 8
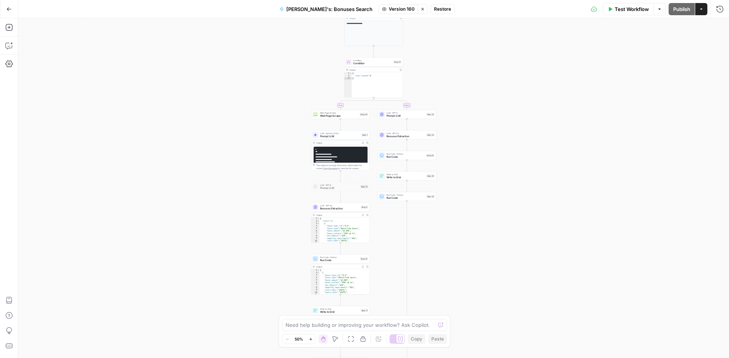
click at [434, 10] on span "Restore" at bounding box center [442, 9] width 17 height 7
click at [334, 86] on span "Restore" at bounding box center [339, 88] width 20 height 8
click at [413, 180] on div "**********" at bounding box center [373, 188] width 711 height 340
click at [413, 179] on div "Write to Grid Write to Grid Step 25 Copy step Delete step Add Note Test" at bounding box center [407, 175] width 59 height 9
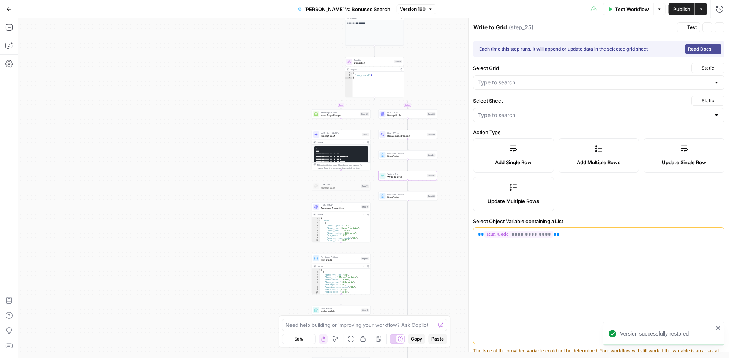
type input "Bonus System"
type input "Main Bonuses Database"
type input "bonus_type"
type input "casino_name"
type input "special_condition"
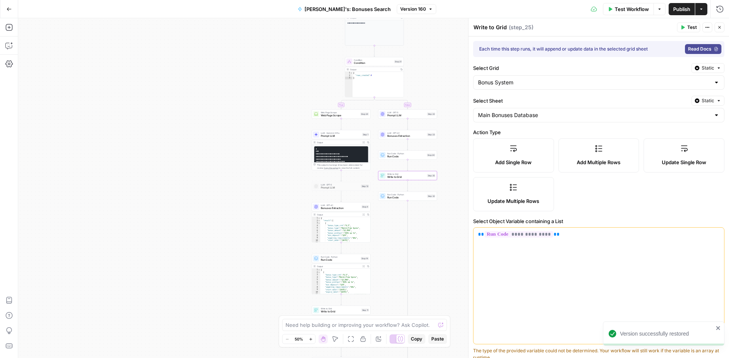
type input "bonus_preface"
type input "bonus_amount"
type input "expiry_date"
type input "coupon_code"
type input "allowed_player"
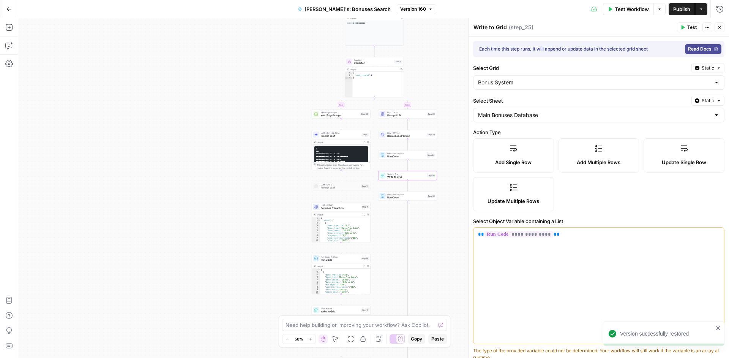
type input "wagering_requirements"
type input "min_deposit"
type input "max_cashout"
type input "validity_period"
type input "featured_games"
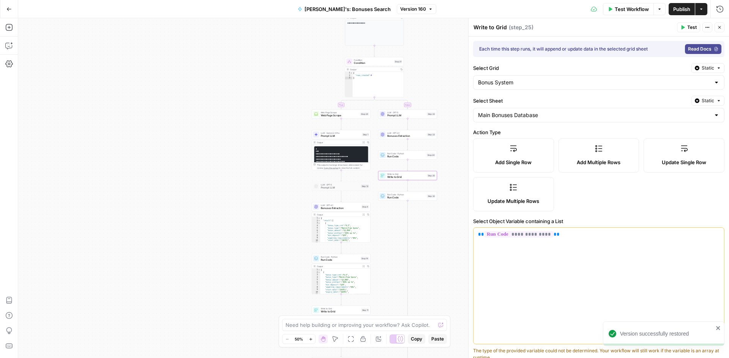
type input "link"
type input "Date Created"
type input "bonus_type_crm"
type input "max_bet"
type input "tracker_link status"
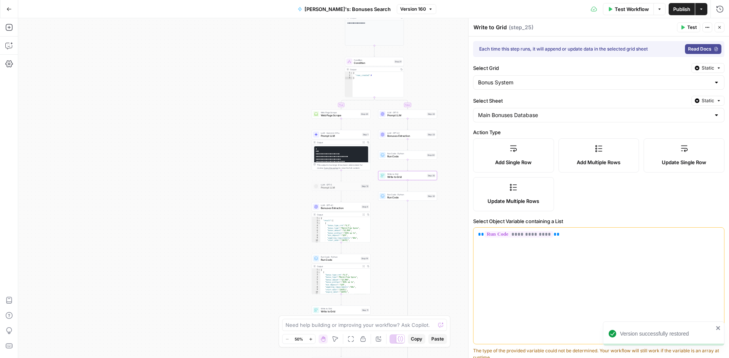
type input "additional_info"
type input "affiliate_text"
type input "id"
click at [427, 161] on div "**********" at bounding box center [373, 188] width 711 height 340
click at [419, 158] on div "Run Code · Python Run Code Step 24 Copy step Delete step Add Note Test" at bounding box center [408, 154] width 59 height 9
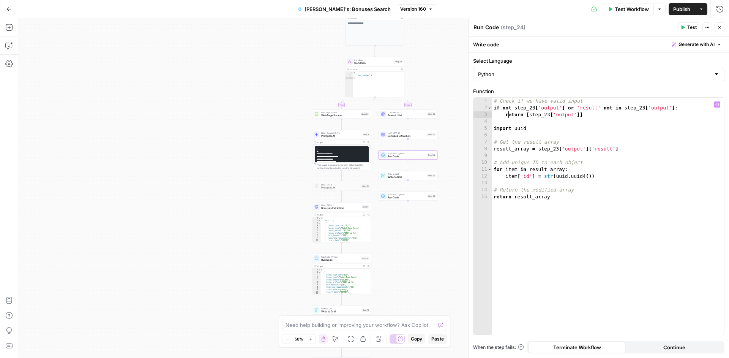
click at [509, 115] on div "# Check if we have valid input if not step_23 [ 'output' ] or 'result' not in s…" at bounding box center [608, 223] width 232 height 251
click at [545, 128] on div "# Check if we have valid input if not step_23 [ 'output' ] or 'result' not in s…" at bounding box center [608, 223] width 232 height 251
drag, startPoint x: 545, startPoint y: 127, endPoint x: 456, endPoint y: 124, distance: 89.7
click at [456, 124] on body "**********" at bounding box center [364, 179] width 729 height 358
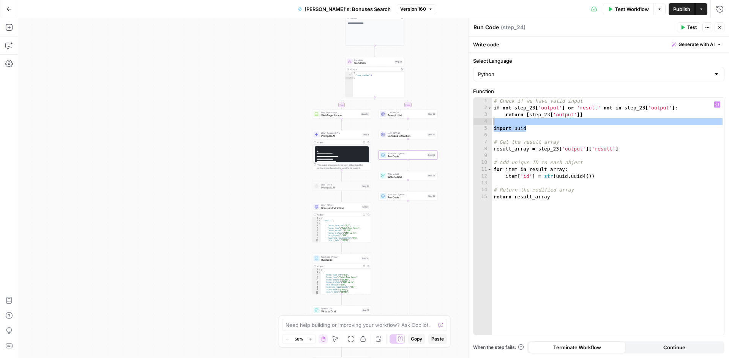
type textarea "**********"
click at [503, 134] on div "# Check if we have valid input if not step_23 [ 'output' ] or 'result' not in s…" at bounding box center [608, 223] width 232 height 251
drag, startPoint x: 539, startPoint y: 133, endPoint x: 468, endPoint y: 127, distance: 71.3
click at [468, 127] on div "Run Code Run Code ( step_24 ) Test Actions Close Write code Generate with AI Se…" at bounding box center [598, 188] width 261 height 340
type textarea "**********"
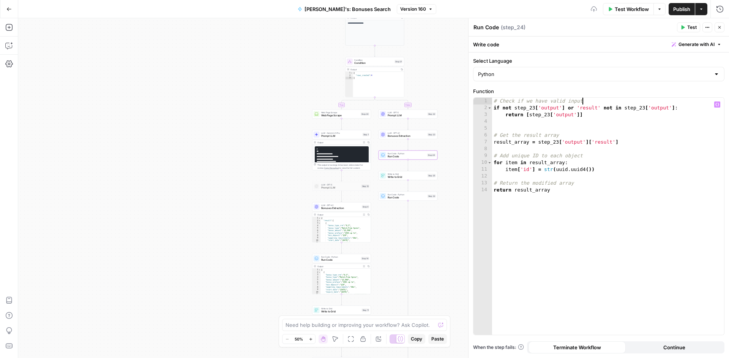
click at [620, 100] on div "# Check if we have valid input if not step_23 [ 'output' ] or 'result' not in s…" at bounding box center [608, 223] width 232 height 251
type textarea "**********"
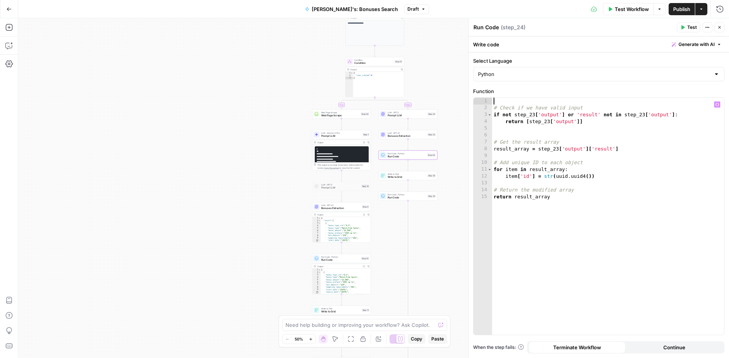
paste textarea "**********"
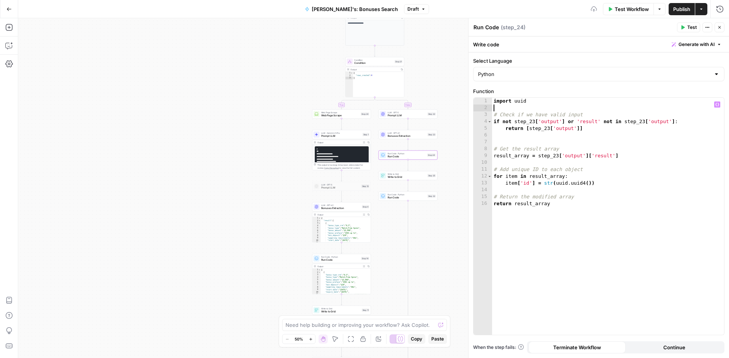
type textarea "**********"
drag, startPoint x: 530, startPoint y: 158, endPoint x: 480, endPoint y: 155, distance: 49.8
click at [480, 155] on div "**********" at bounding box center [599, 216] width 251 height 237
click at [524, 129] on div "import uuid # Check if we have valid input if not step_23 [ 'output' ] or 'resu…" at bounding box center [608, 223] width 232 height 251
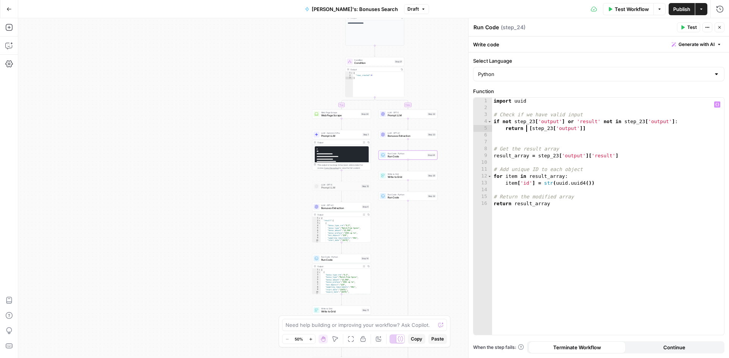
paste textarea "**********"
click at [524, 127] on div "import uuid # Check if we have valid input if not step_23 [ 'output' ] or 'resu…" at bounding box center [608, 223] width 232 height 251
click at [523, 127] on div "import uuid # Check if we have valid input if not step_23 [ 'output' ] or 'resu…" at bounding box center [608, 223] width 232 height 251
type textarea "**********"
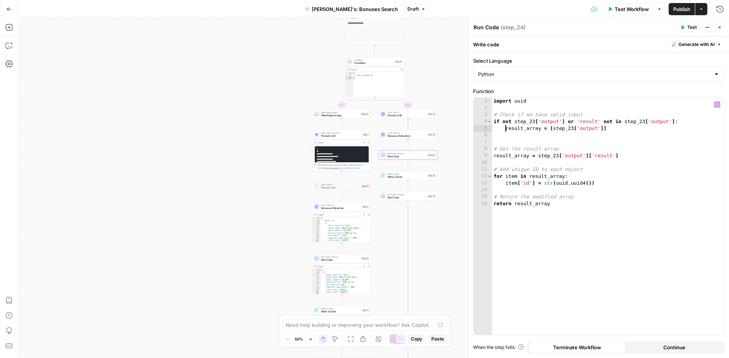
type textarea "**********"
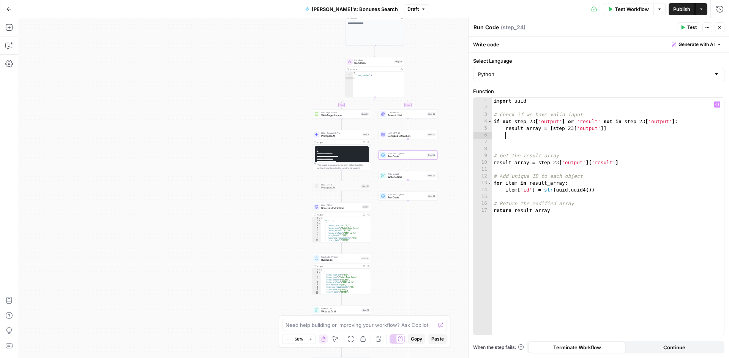
type textarea "**********"
type textarea "*****"
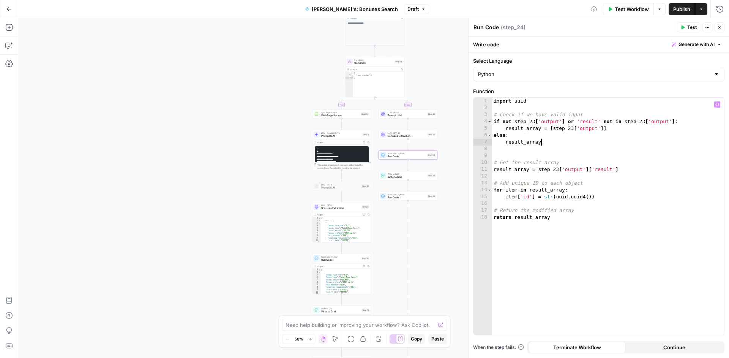
scroll to position [0, 4]
drag, startPoint x: 538, startPoint y: 171, endPoint x: 632, endPoint y: 168, distance: 94.6
click at [632, 168] on div "import uuid # Check if we have valid input if not step_23 [ 'output' ] or 'resu…" at bounding box center [608, 223] width 232 height 251
click at [584, 139] on div "import uuid # Check if we have valid input if not step_23 [ 'output' ] or 'resu…" at bounding box center [608, 223] width 232 height 251
paste textarea "**********"
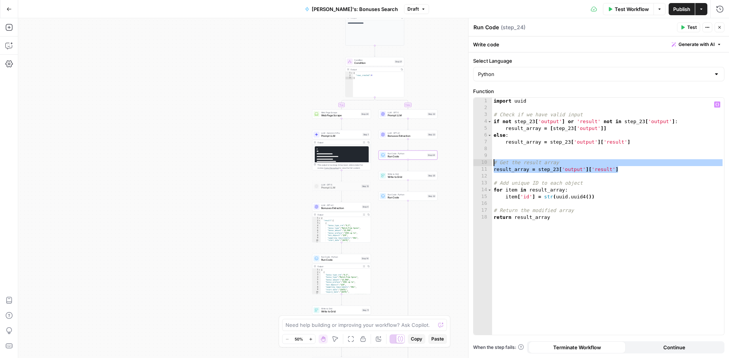
drag, startPoint x: 630, startPoint y: 172, endPoint x: 481, endPoint y: 160, distance: 149.4
click at [481, 160] on div "**********" at bounding box center [599, 216] width 251 height 237
type textarea "**********"
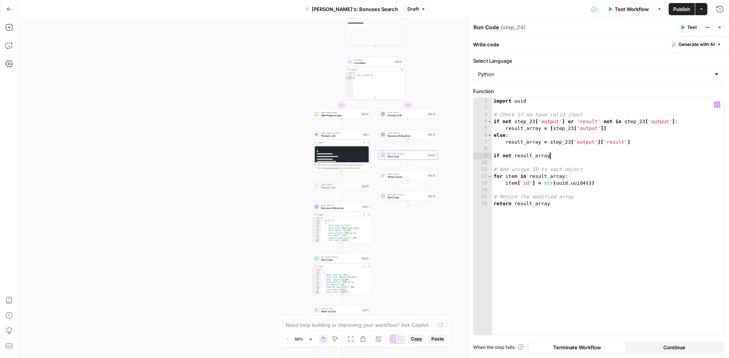
scroll to position [0, 4]
type textarea "**********"
type textarea "********"
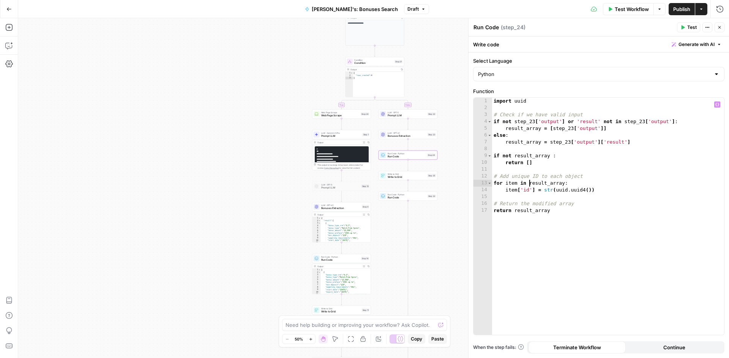
click at [573, 180] on div "import uuid # Check if we have valid input if not step_23 [ 'output' ] or 'resu…" at bounding box center [608, 223] width 232 height 251
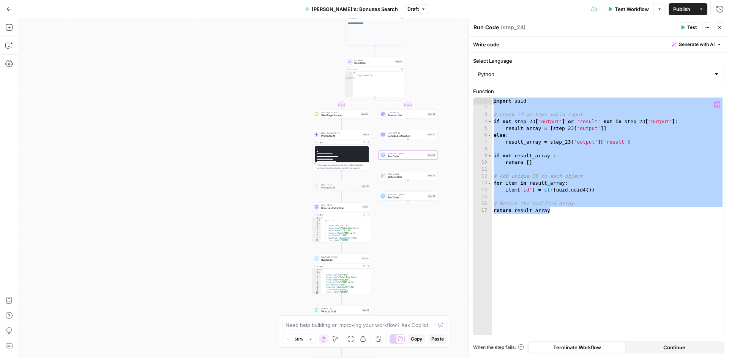
drag, startPoint x: 591, startPoint y: 222, endPoint x: 467, endPoint y: 76, distance: 191.1
click at [468, 76] on div "**********" at bounding box center [598, 188] width 261 height 340
type textarea "**********"
click at [338, 262] on div "Run Code · Python Run Code Step 14 Copy step Delete step Add Note Test" at bounding box center [341, 258] width 59 height 9
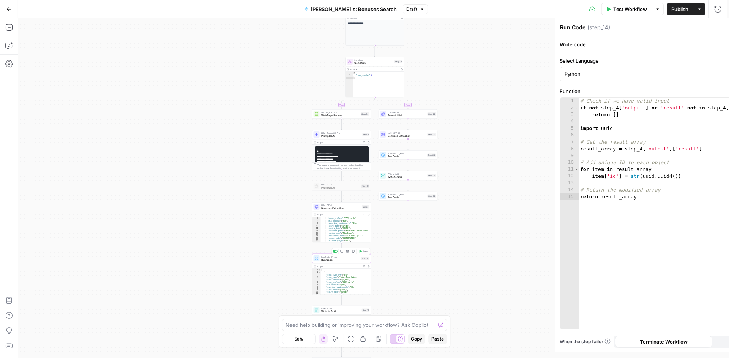
click at [338, 262] on div "Run Code · Python Run Code Step 14 Copy step Delete step Add Note Test" at bounding box center [341, 258] width 59 height 9
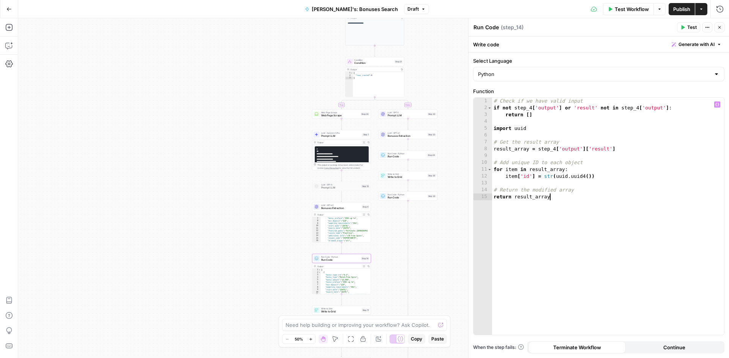
drag, startPoint x: 636, startPoint y: 286, endPoint x: 378, endPoint y: 6, distance: 380.9
click at [369, 4] on body "**********" at bounding box center [364, 179] width 729 height 358
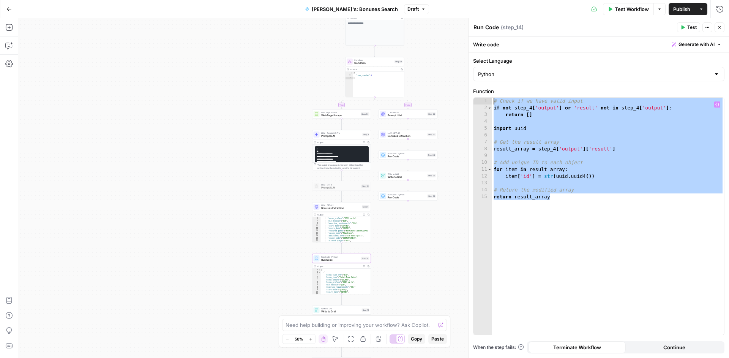
paste textarea
type textarea "**********"
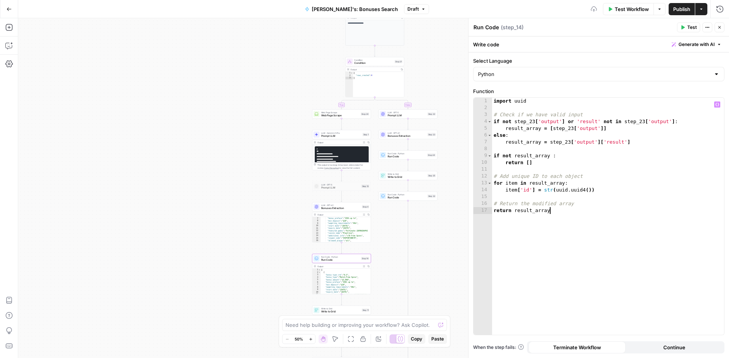
click at [606, 217] on div "import uuid # Check if we have valid input if not step_23 [ 'output' ] or 'resu…" at bounding box center [608, 223] width 232 height 251
click at [679, 8] on span "Publish" at bounding box center [681, 9] width 17 height 8
click at [650, 272] on div "import uuid # Check if we have valid input if not step_23 [ 'output' ] or 'resu…" at bounding box center [608, 223] width 232 height 251
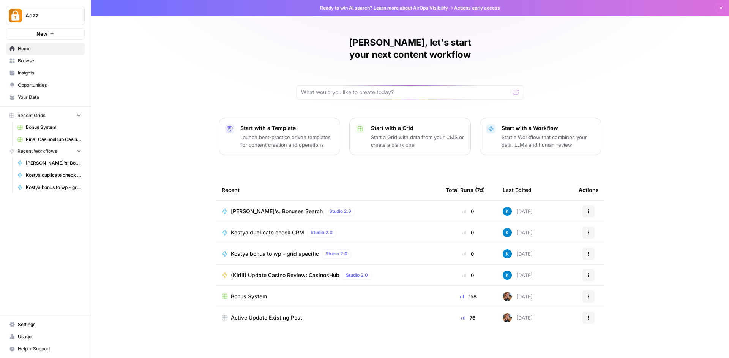
click at [65, 130] on span "Bonus System" at bounding box center [53, 127] width 55 height 7
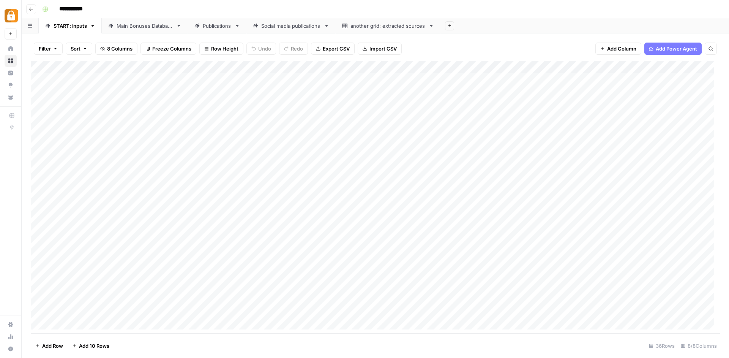
scroll to position [221, 0]
click at [666, 258] on div "Add Column" at bounding box center [375, 198] width 689 height 274
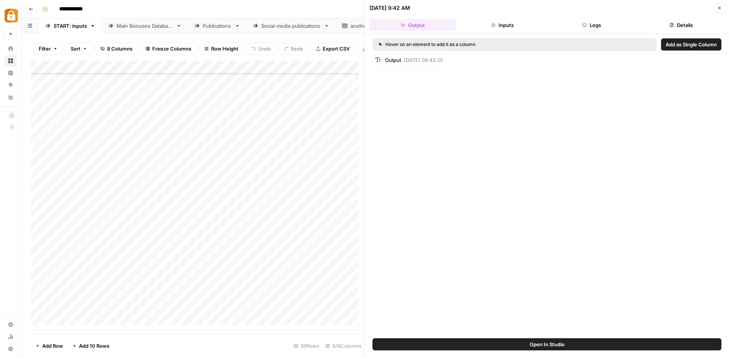
click at [592, 22] on button "Logs" at bounding box center [592, 25] width 87 height 12
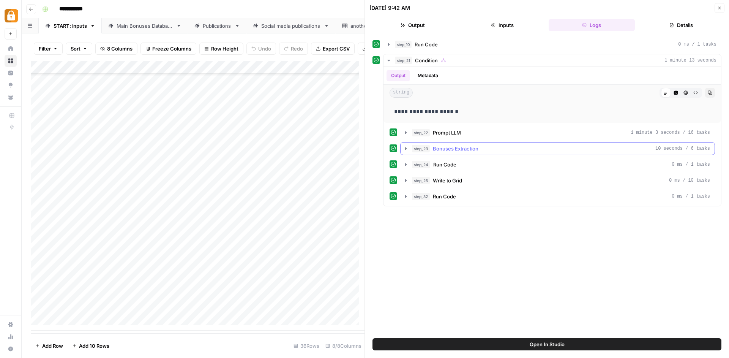
click at [404, 149] on icon "button" at bounding box center [406, 148] width 6 height 6
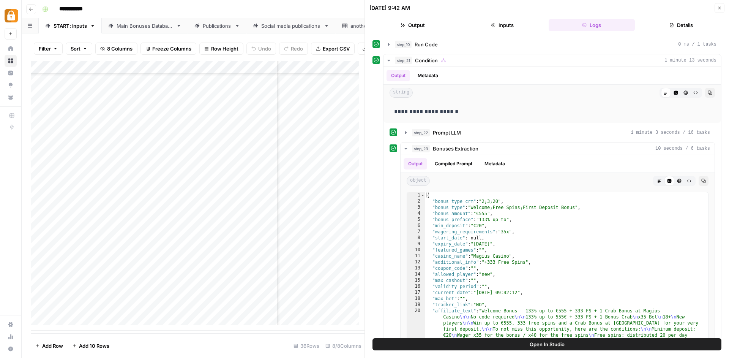
scroll to position [221, 355]
click at [330, 259] on div "Add Column" at bounding box center [198, 196] width 334 height 270
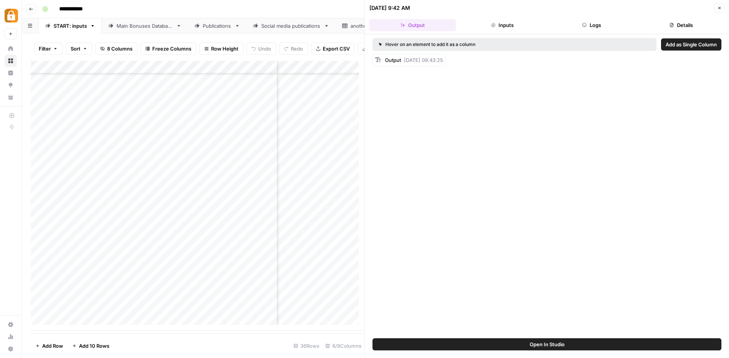
scroll to position [221, 447]
drag, startPoint x: 311, startPoint y: 335, endPoint x: 234, endPoint y: 333, distance: 76.4
click at [234, 333] on footer "Add Row Add 10 Rows 36 Rows 8/8 Columns" at bounding box center [198, 345] width 334 height 25
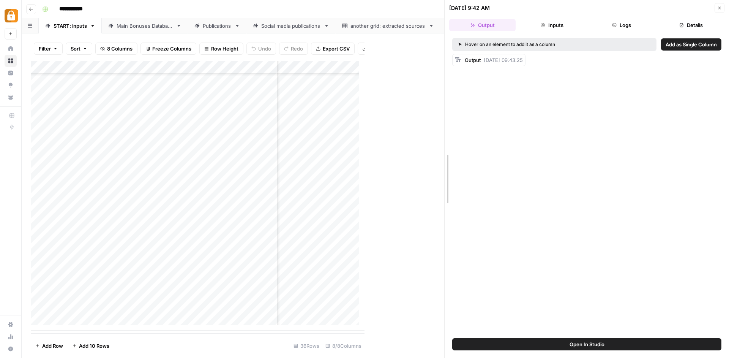
drag, startPoint x: 363, startPoint y: 247, endPoint x: 501, endPoint y: 247, distance: 137.9
click at [501, 247] on div "09/09/25 at 9:42 AM Close Output Inputs Logs Details Hover on an element to add…" at bounding box center [586, 179] width 285 height 358
click at [617, 28] on button "Logs" at bounding box center [622, 25] width 66 height 12
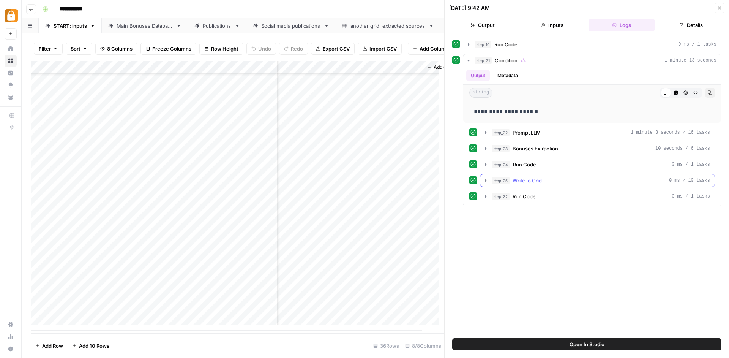
click at [535, 176] on button "step_25 Write to Grid 0 ms / 10 tasks" at bounding box center [597, 180] width 234 height 12
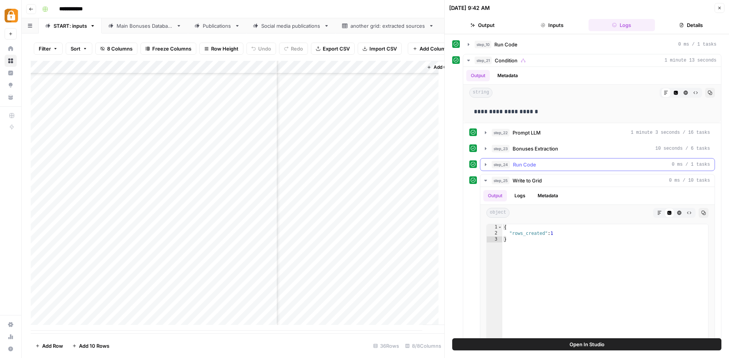
click at [542, 158] on button "step_24 Run Code 0 ms / 1 tasks" at bounding box center [597, 164] width 234 height 12
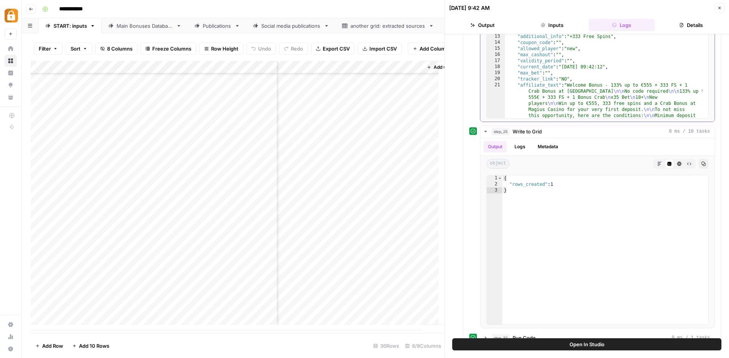
scroll to position [0, 0]
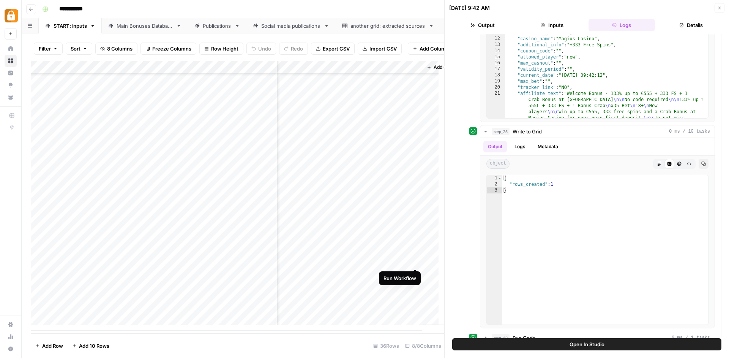
click at [415, 261] on div "Add Column" at bounding box center [238, 196] width 414 height 270
